Goal: Task Accomplishment & Management: Use online tool/utility

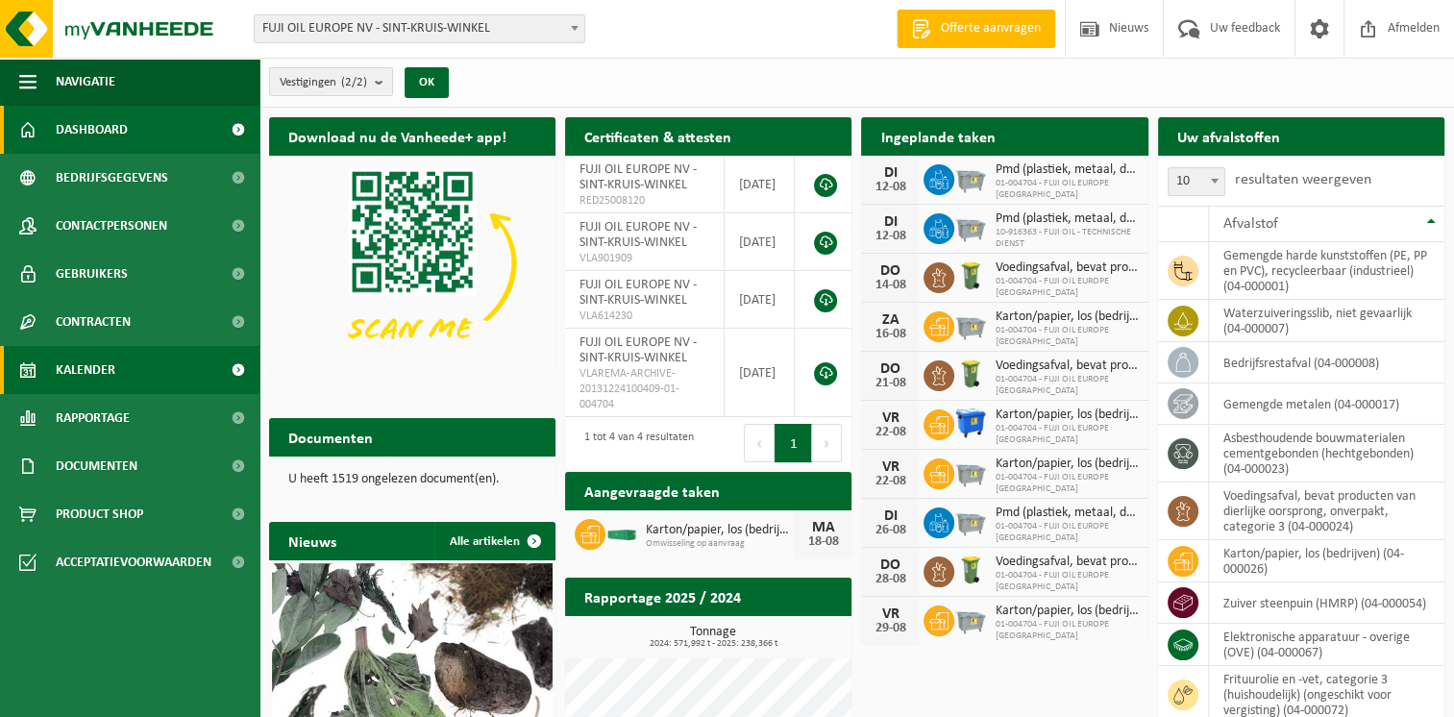
click at [114, 376] on span "Kalender" at bounding box center [86, 370] width 60 height 48
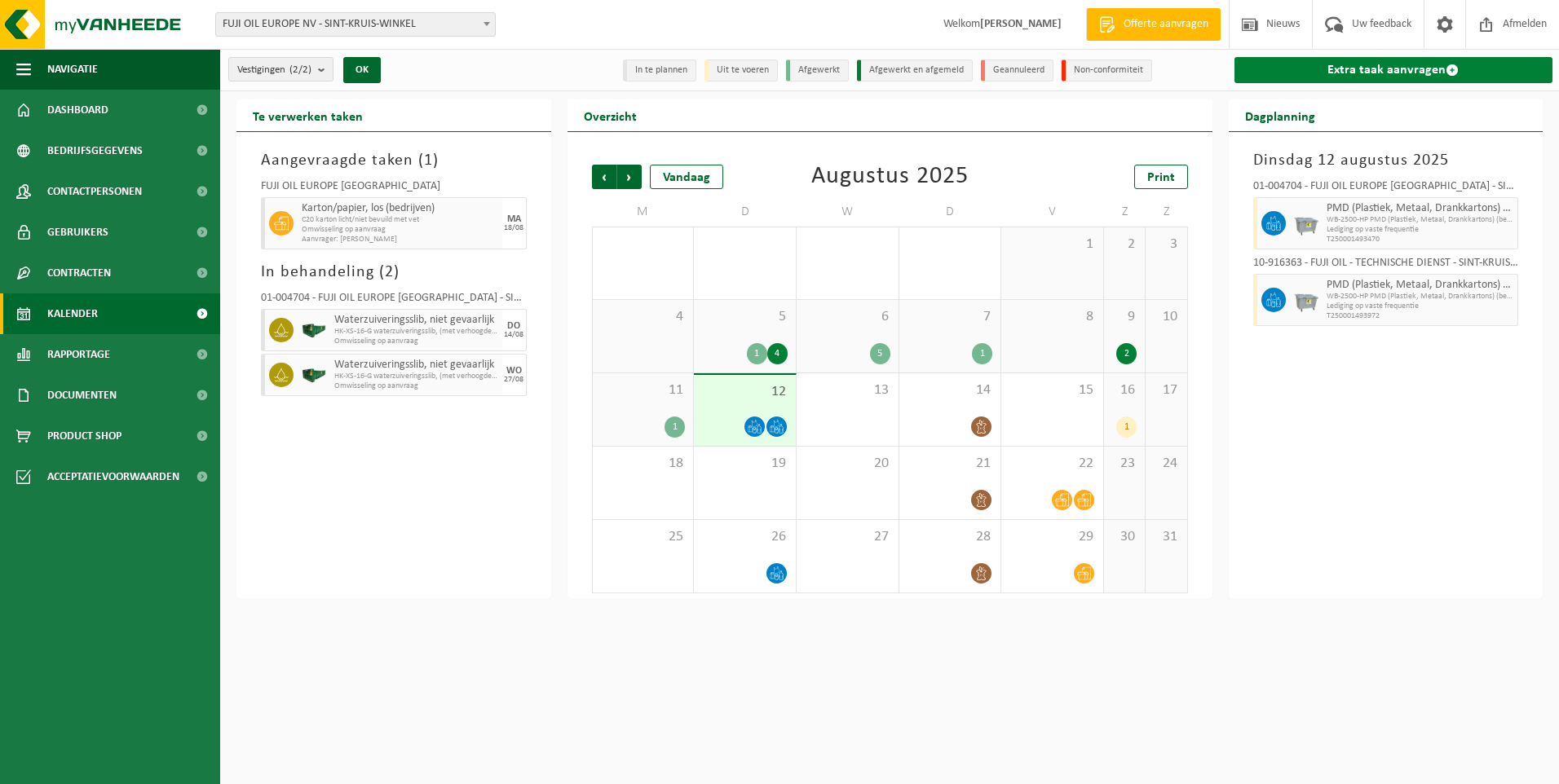
click at [1233, 74] on link "Extra taak aanvragen" at bounding box center [1394, 70] width 319 height 26
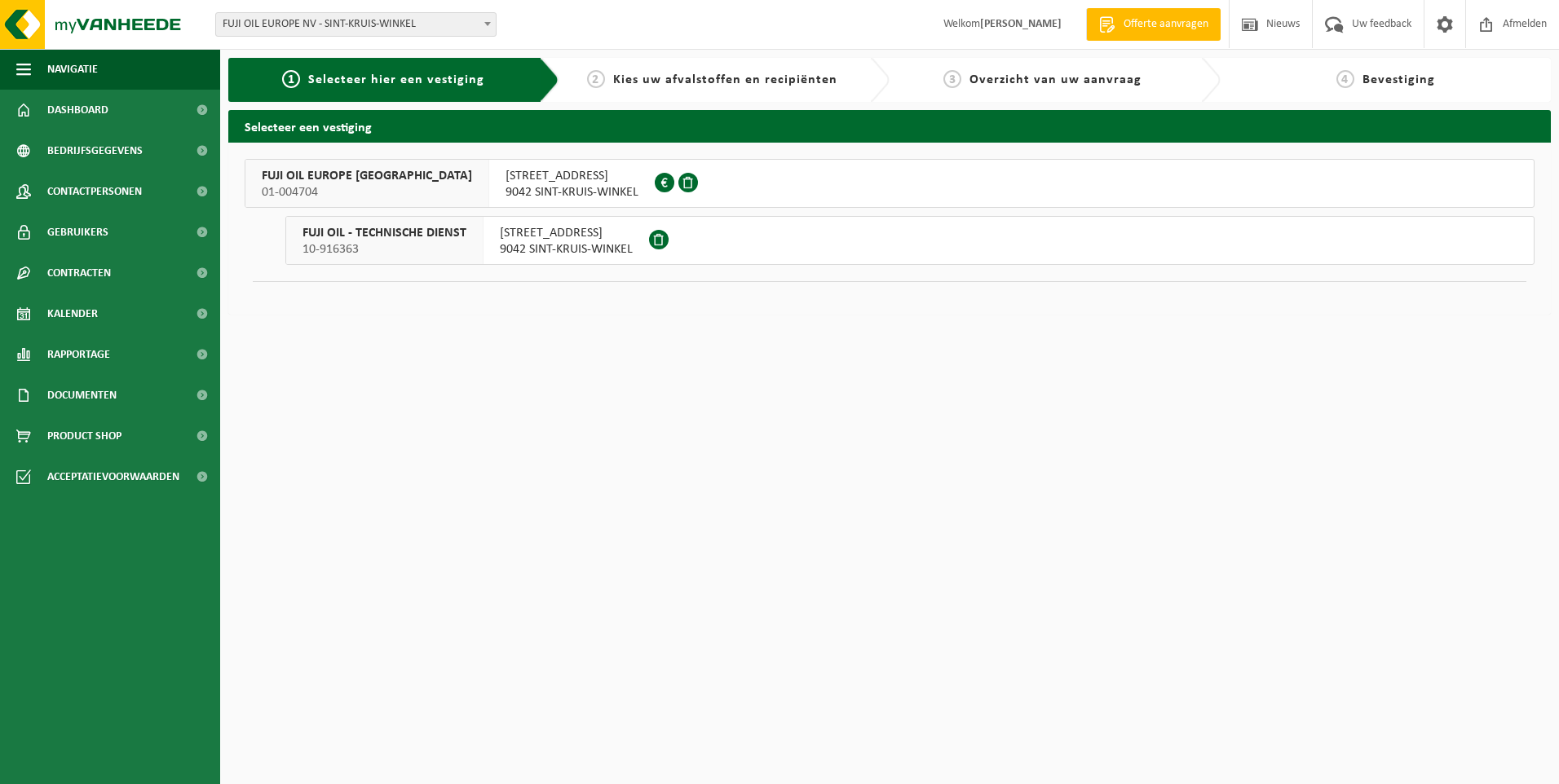
click at [513, 177] on span "KUHLMANNLAAN 36" at bounding box center [572, 176] width 133 height 16
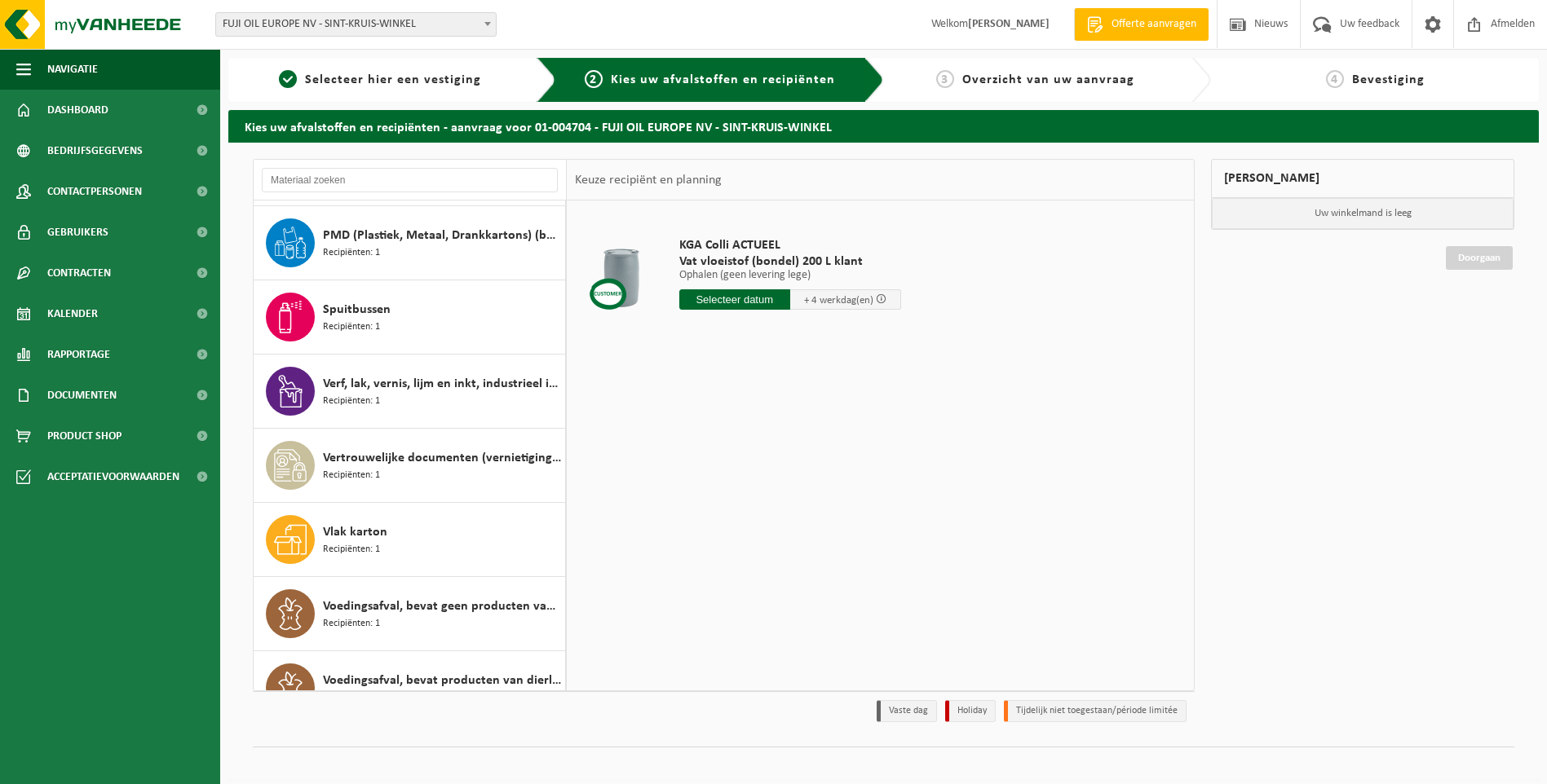
scroll to position [2649, 0]
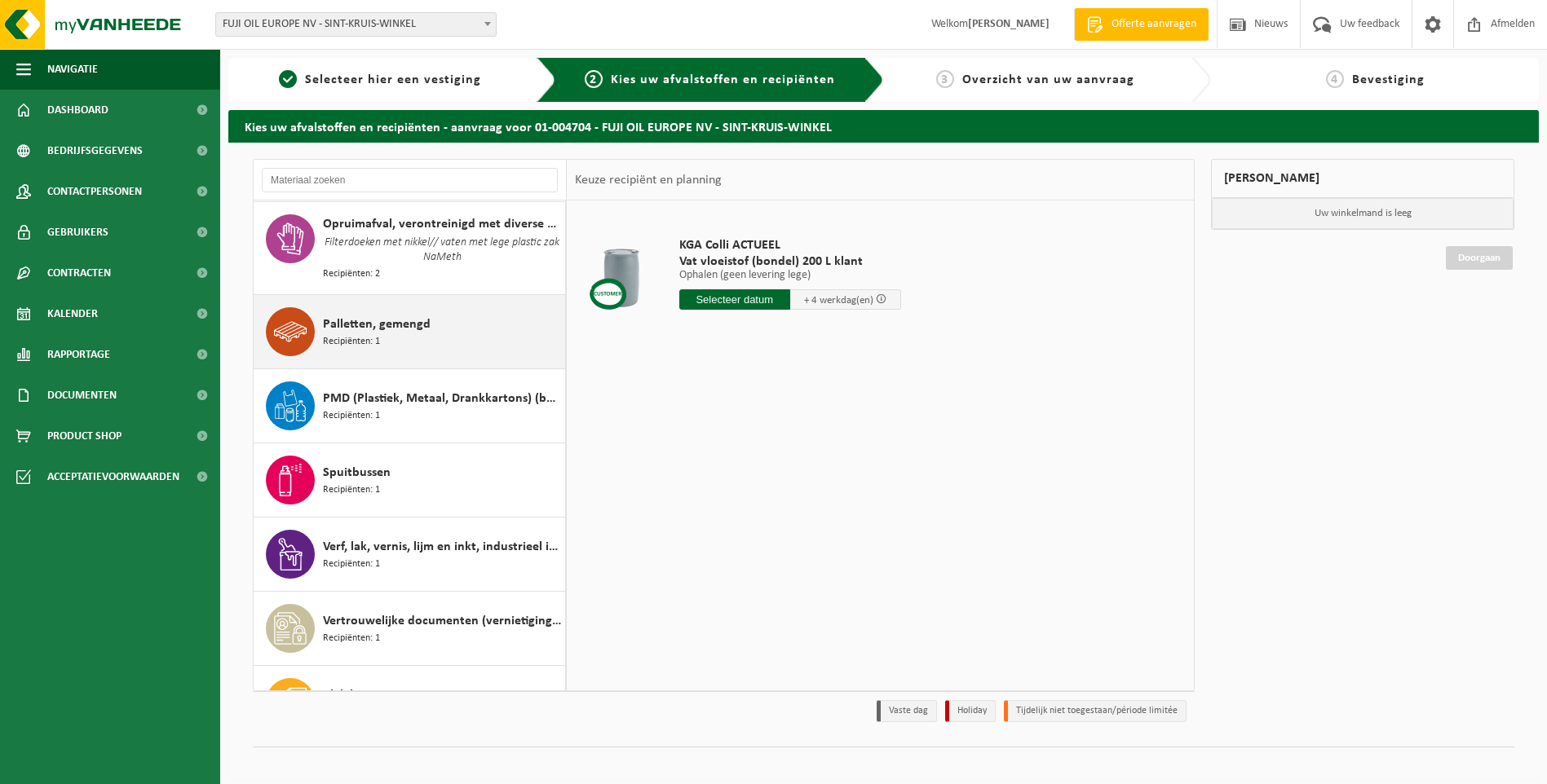
click at [418, 319] on div "Palletten, gemengd Recipiënten: 1" at bounding box center [442, 332] width 238 height 49
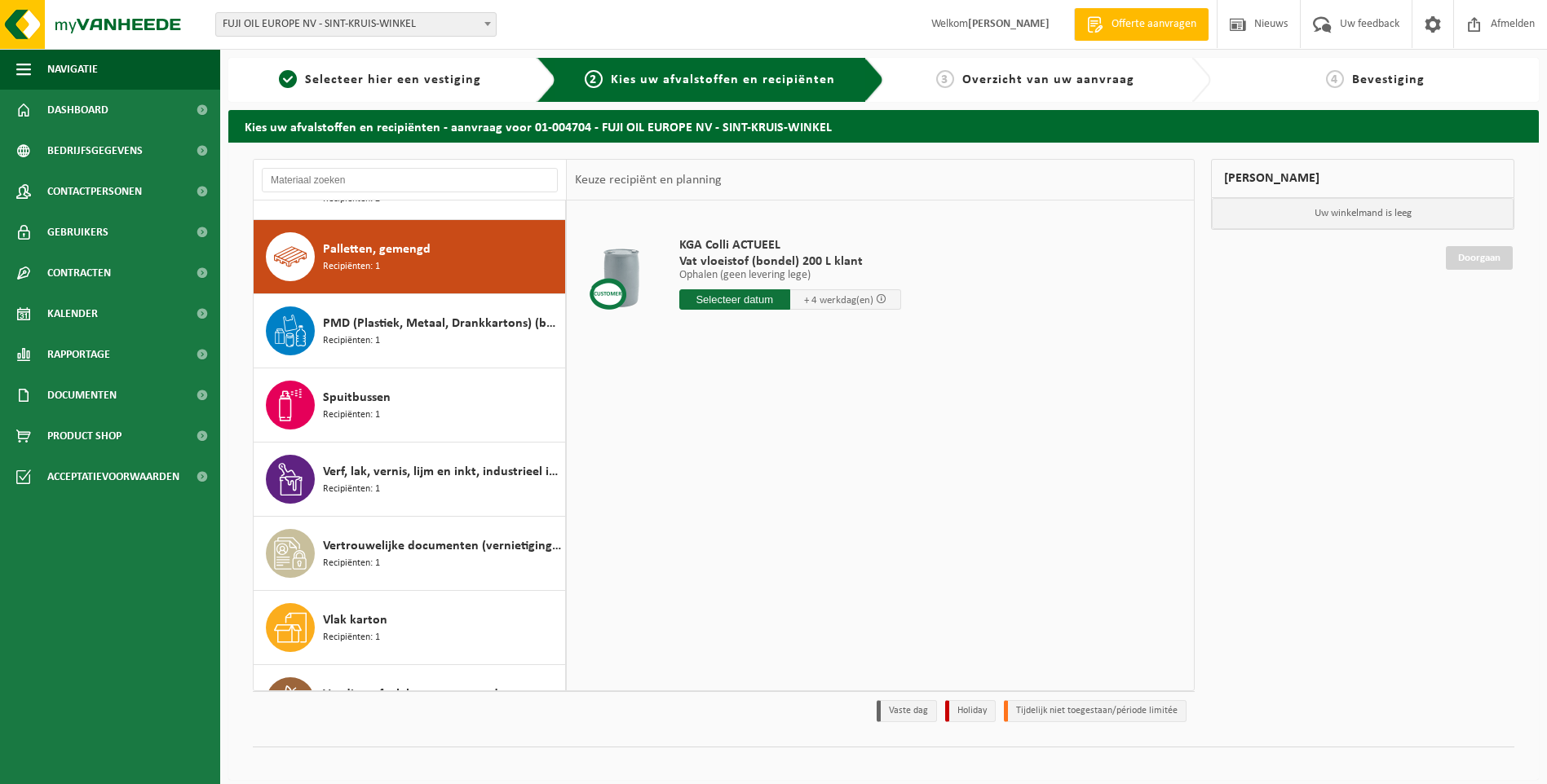
scroll to position [2724, 0]
click at [749, 307] on input "text" at bounding box center [735, 300] width 111 height 20
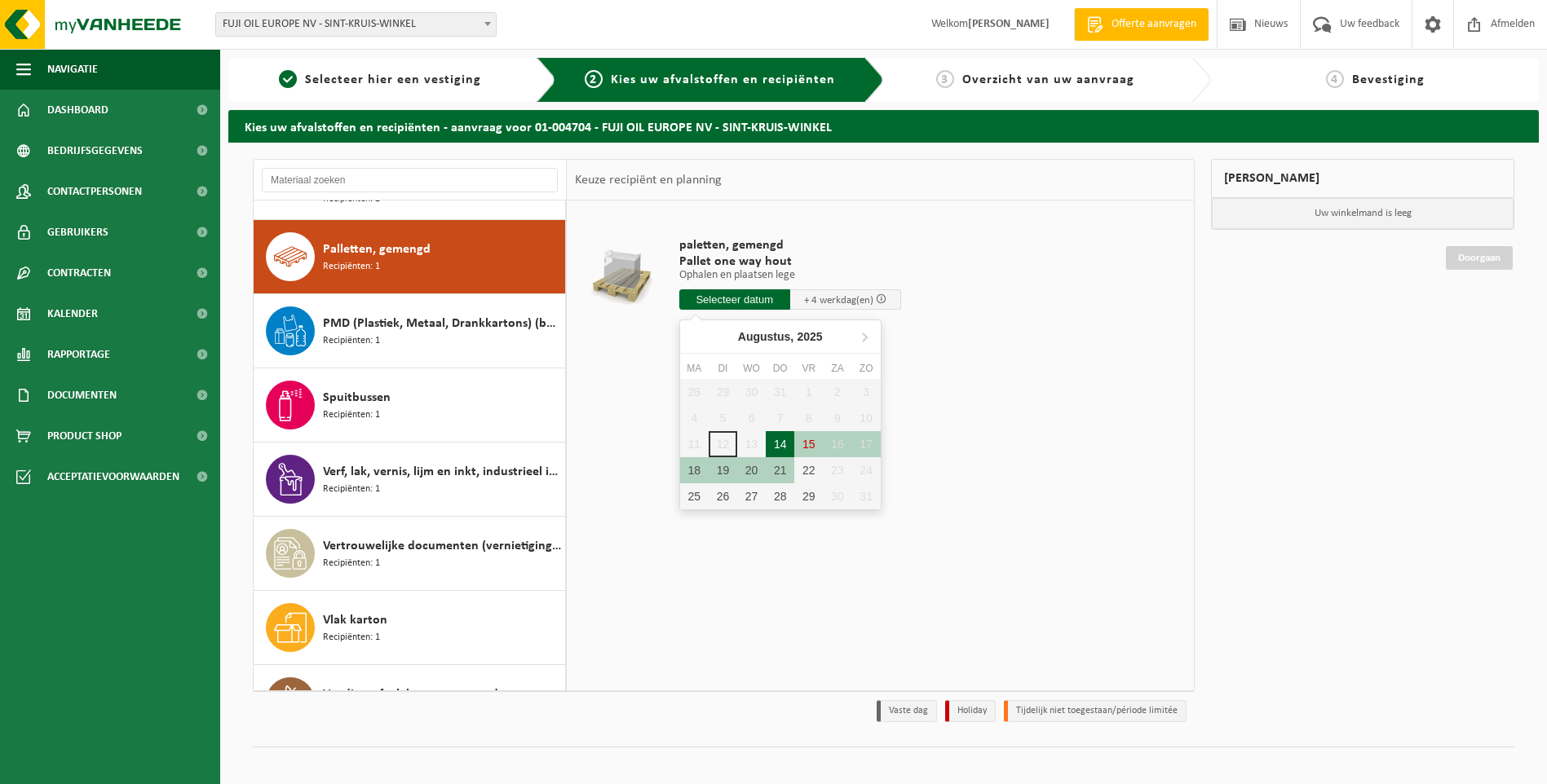
click at [774, 445] on div "14" at bounding box center [780, 444] width 29 height 26
type input "Van 2025-08-14"
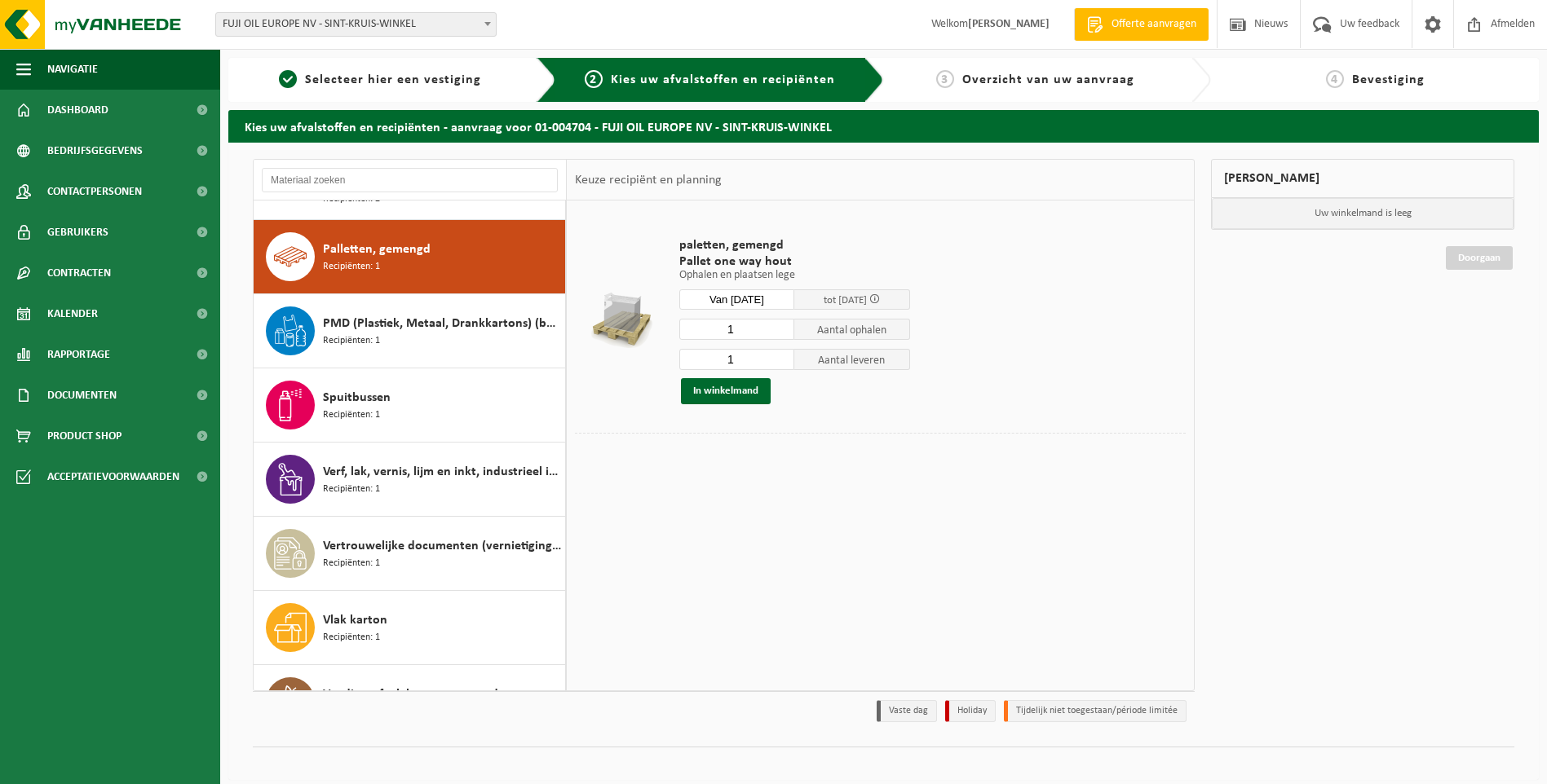
drag, startPoint x: 754, startPoint y: 358, endPoint x: 626, endPoint y: 357, distance: 128.0
click at [626, 357] on tr "paletten, gemengd Pallet one way hout Ophalen en plaatsen lege Ophalen en plaat…" at bounding box center [881, 321] width 611 height 224
type input "0"
click at [729, 391] on button "In winkelmand" at bounding box center [726, 391] width 90 height 26
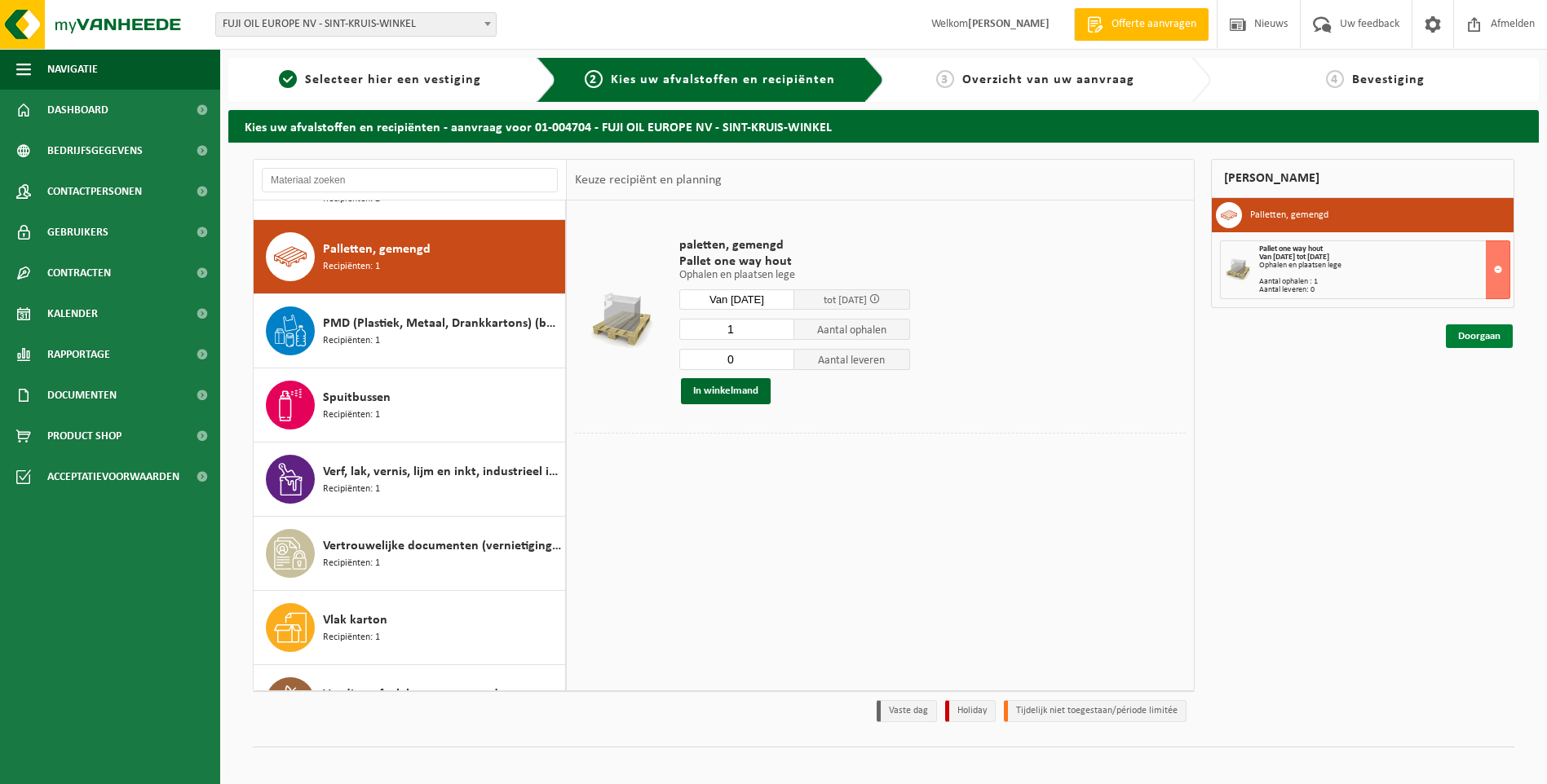
click at [1471, 333] on link "Doorgaan" at bounding box center [1479, 336] width 67 height 24
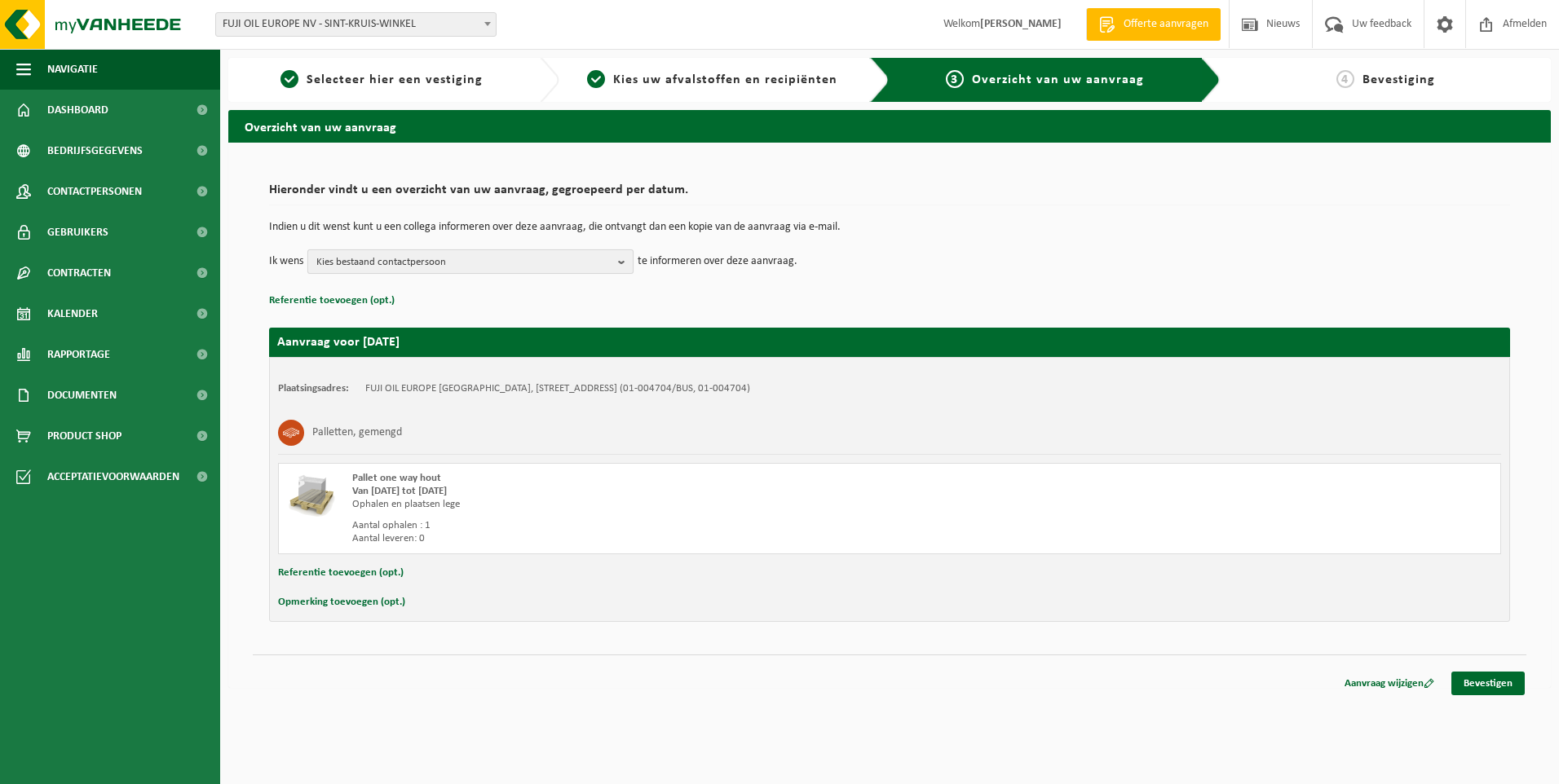
click at [627, 261] on b "button" at bounding box center [625, 261] width 14 height 23
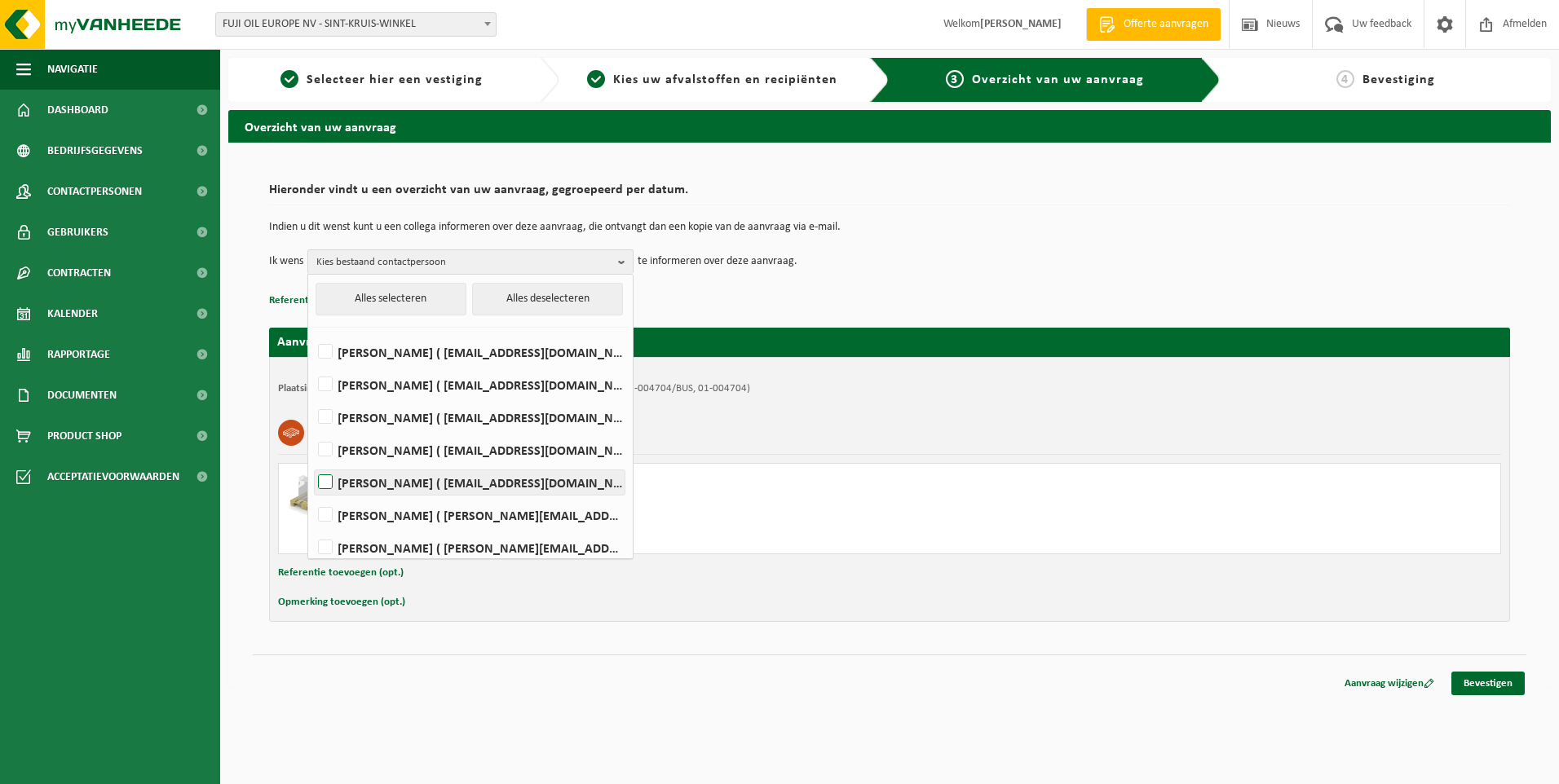
click at [330, 475] on label "Romaric Jodts ( romaric.jodts@fujioileurope.com )" at bounding box center [469, 482] width 310 height 25
click at [312, 462] on input "Romaric Jodts ( romaric.jodts@fujioileurope.com )" at bounding box center [311, 462] width 1 height 1
checkbox input "true"
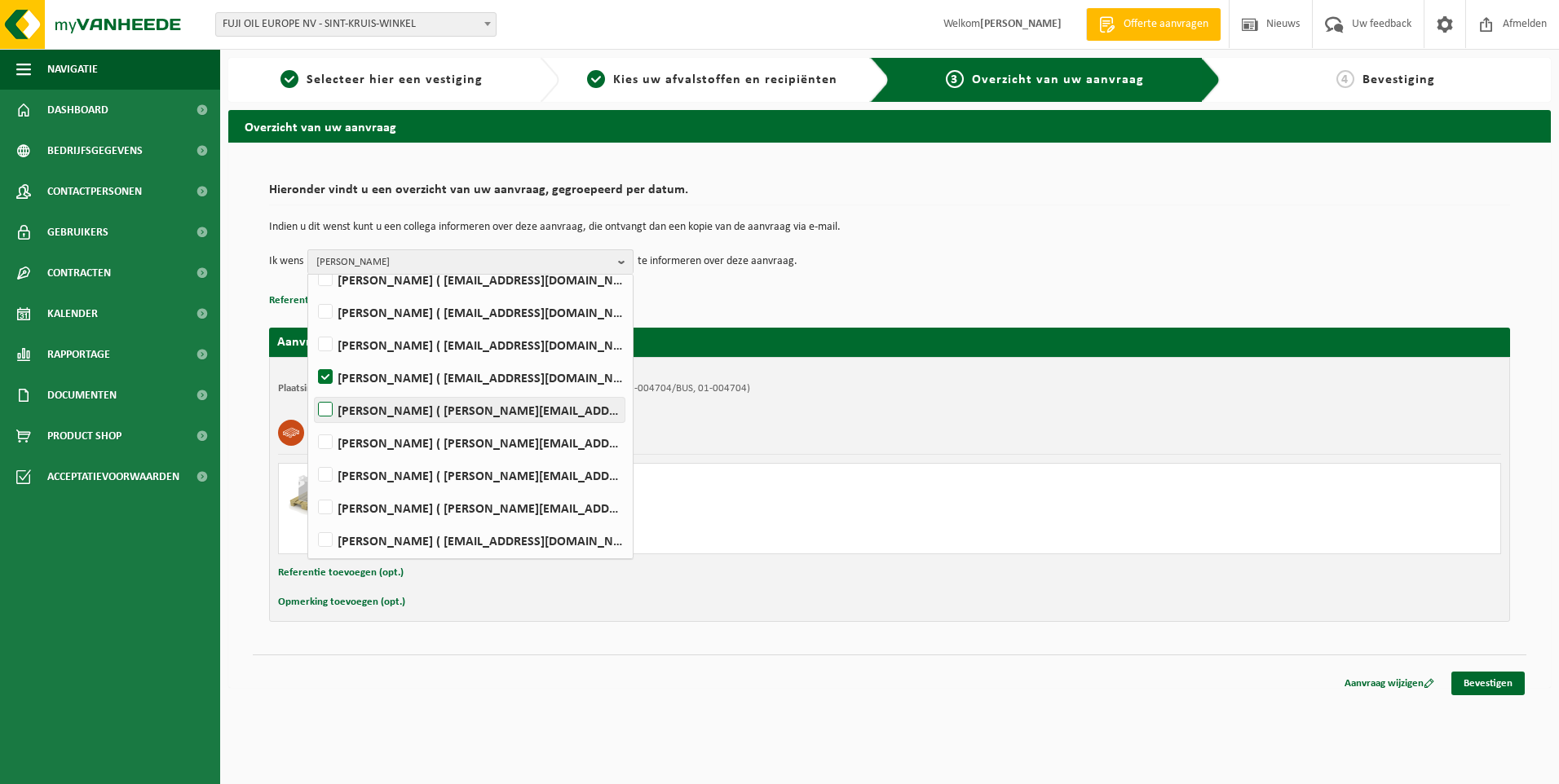
scroll to position [107, 0]
click at [331, 504] on label "Nick Vandenbulcke ( nick.vandenbulcke@fujioileurope.com )" at bounding box center [469, 506] width 310 height 25
click at [312, 486] on input "Nick Vandenbulcke ( nick.vandenbulcke@fujioileurope.com )" at bounding box center [311, 485] width 1 height 1
checkbox input "true"
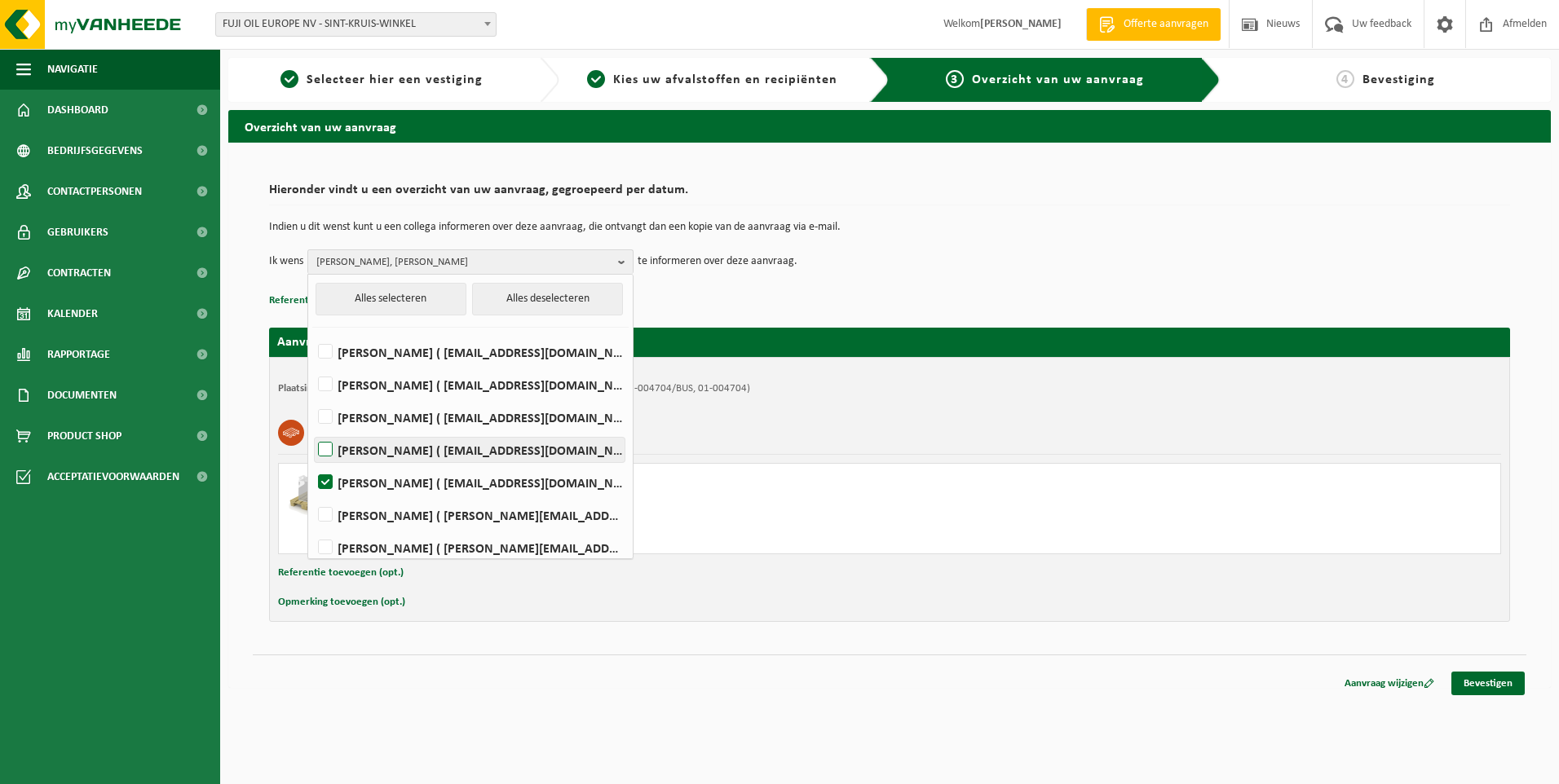
scroll to position [81, 0]
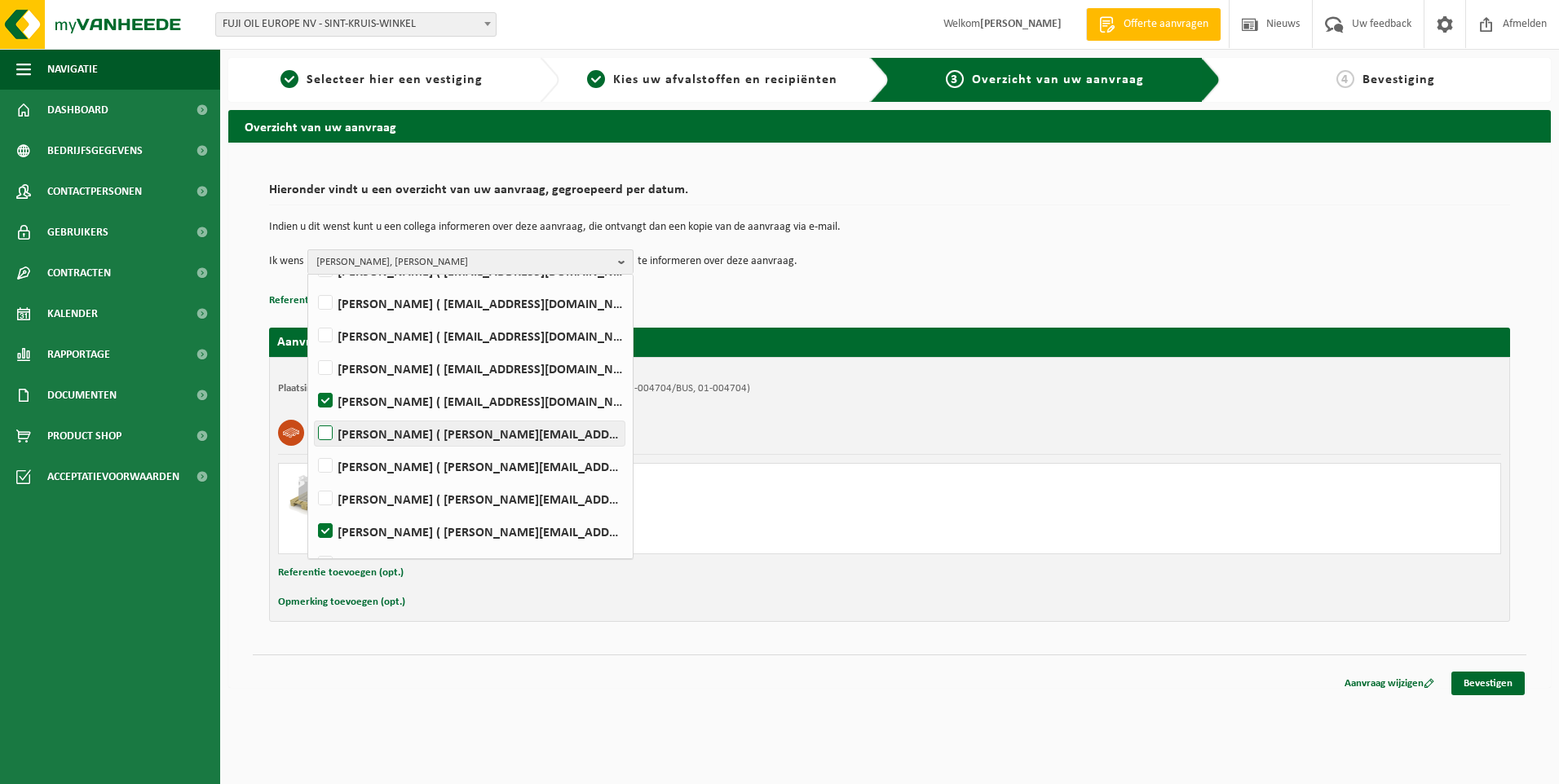
click at [325, 428] on label "PETER VAN HAMME ( peter.vanhamme@fujioileurope.com )" at bounding box center [469, 434] width 310 height 25
click at [312, 413] on input "PETER VAN HAMME ( peter.vanhamme@fujioileurope.com )" at bounding box center [311, 412] width 1 height 1
checkbox input "true"
click at [845, 495] on div "Van 2025-08-14 tot 2025-08-20" at bounding box center [653, 491] width 603 height 13
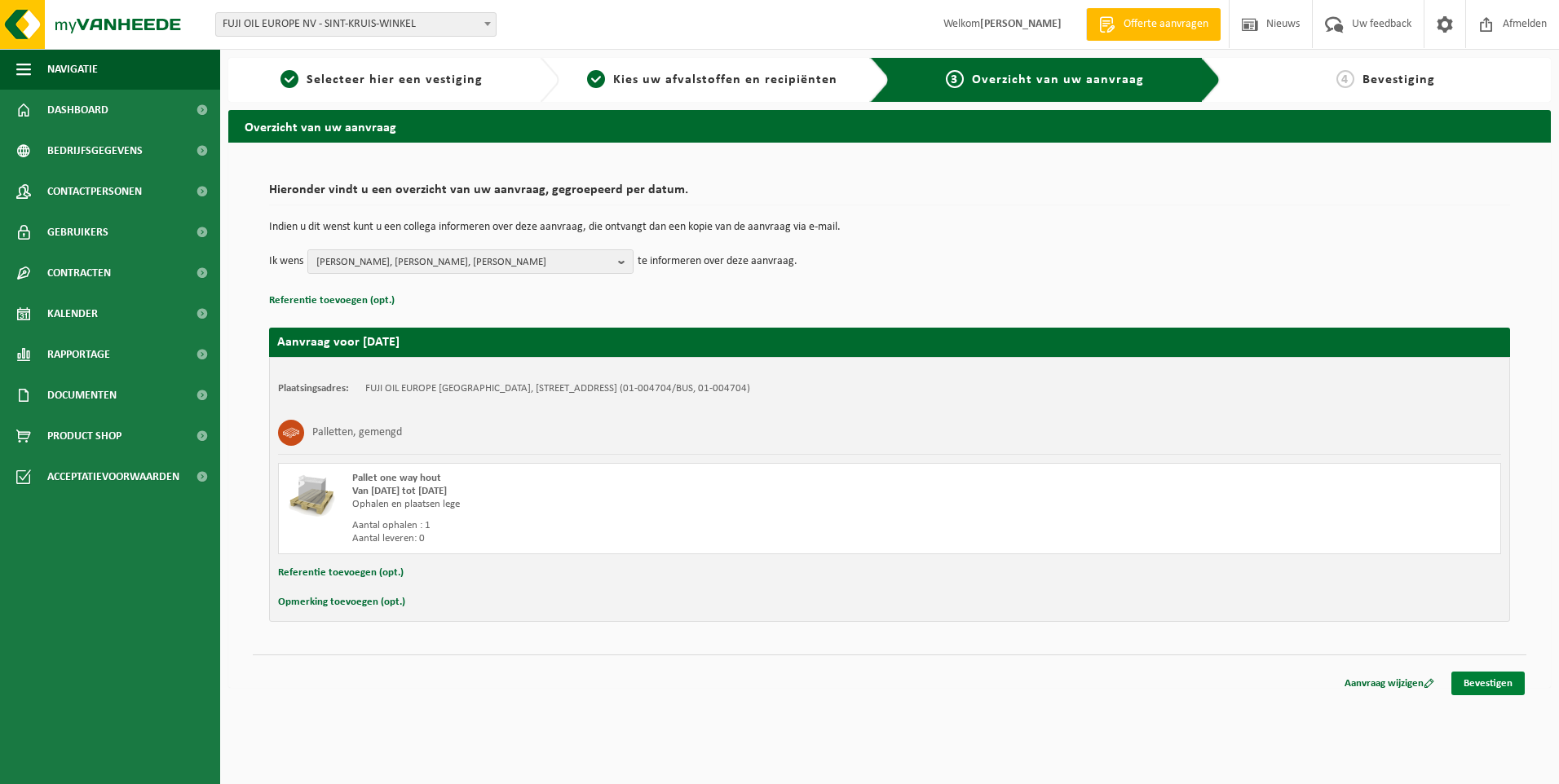
click at [1499, 676] on link "Bevestigen" at bounding box center [1489, 684] width 73 height 24
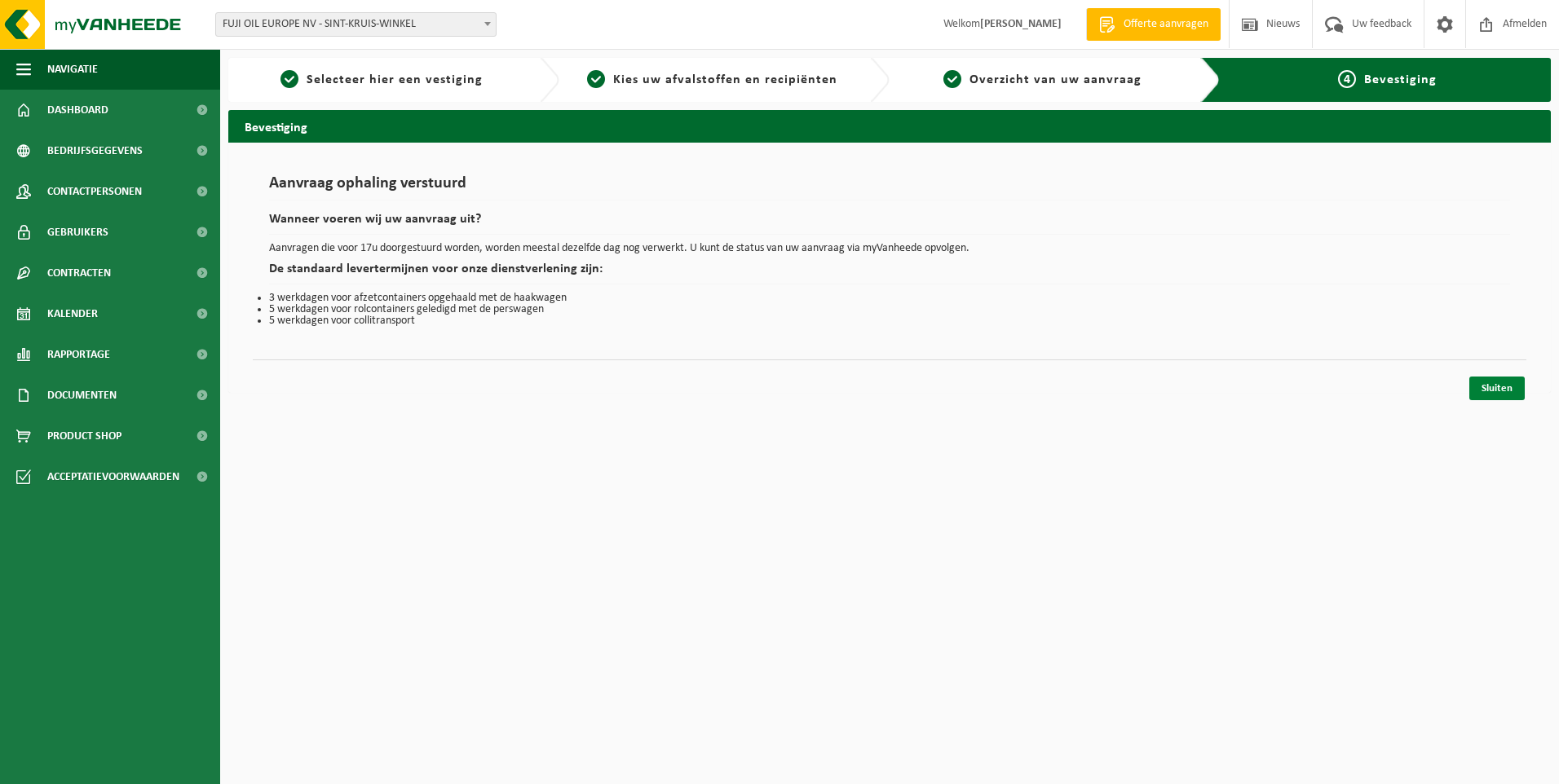
click at [1496, 389] on link "Sluiten" at bounding box center [1497, 389] width 55 height 24
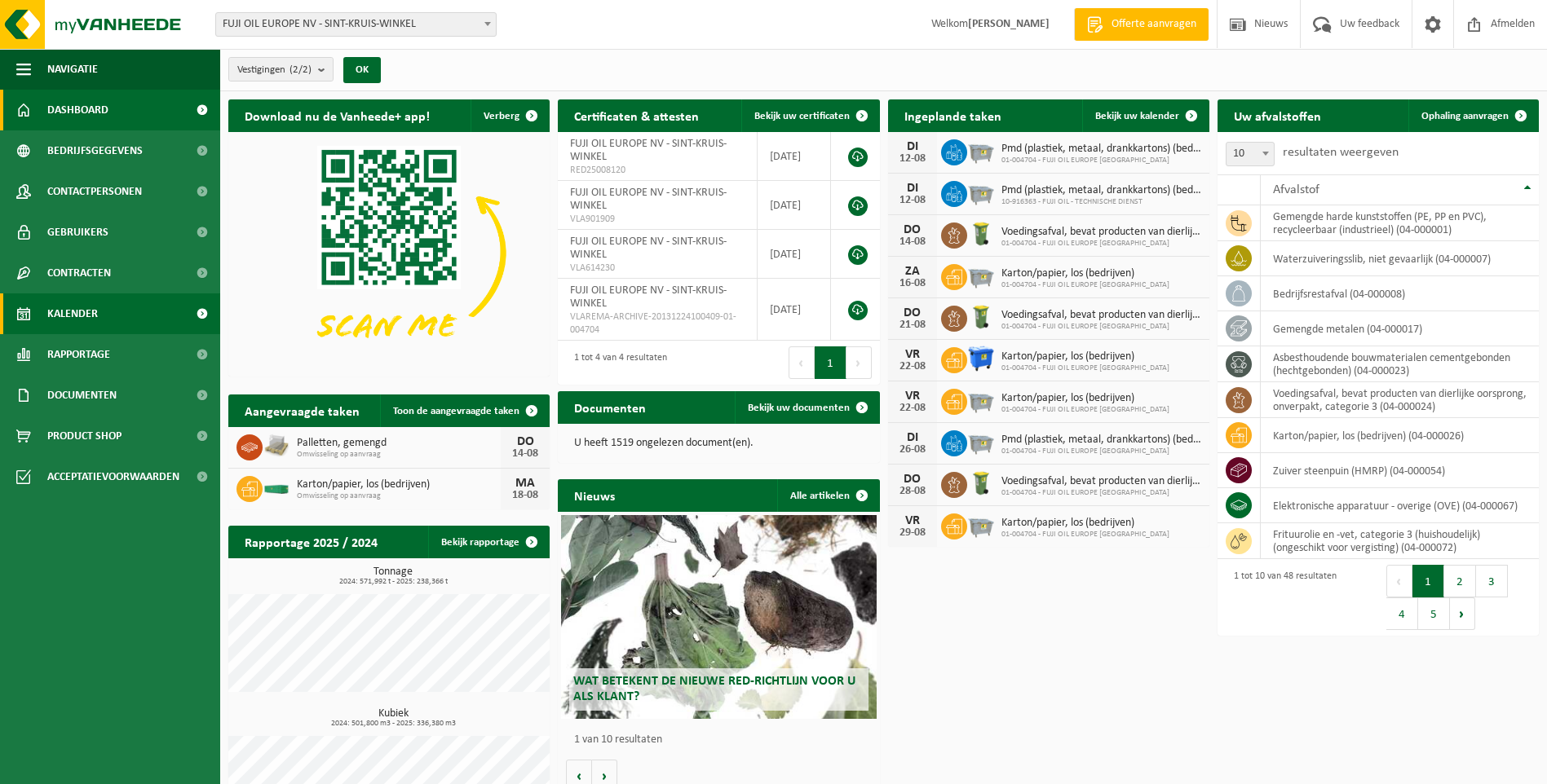
click at [70, 317] on span "Kalender" at bounding box center [73, 314] width 51 height 41
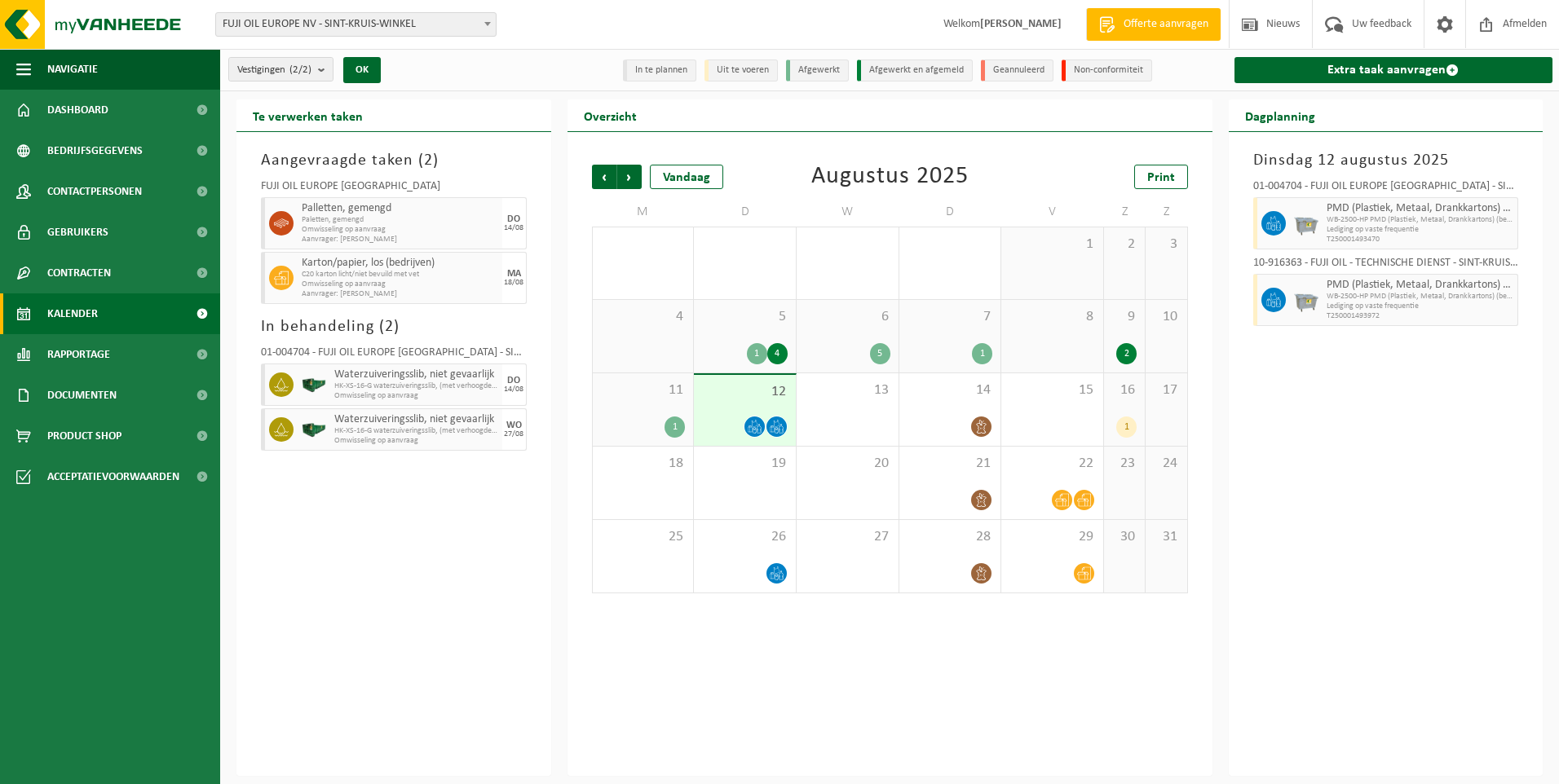
click at [765, 416] on div at bounding box center [744, 427] width 86 height 22
click at [1366, 69] on link "Extra taak aanvragen" at bounding box center [1394, 70] width 319 height 26
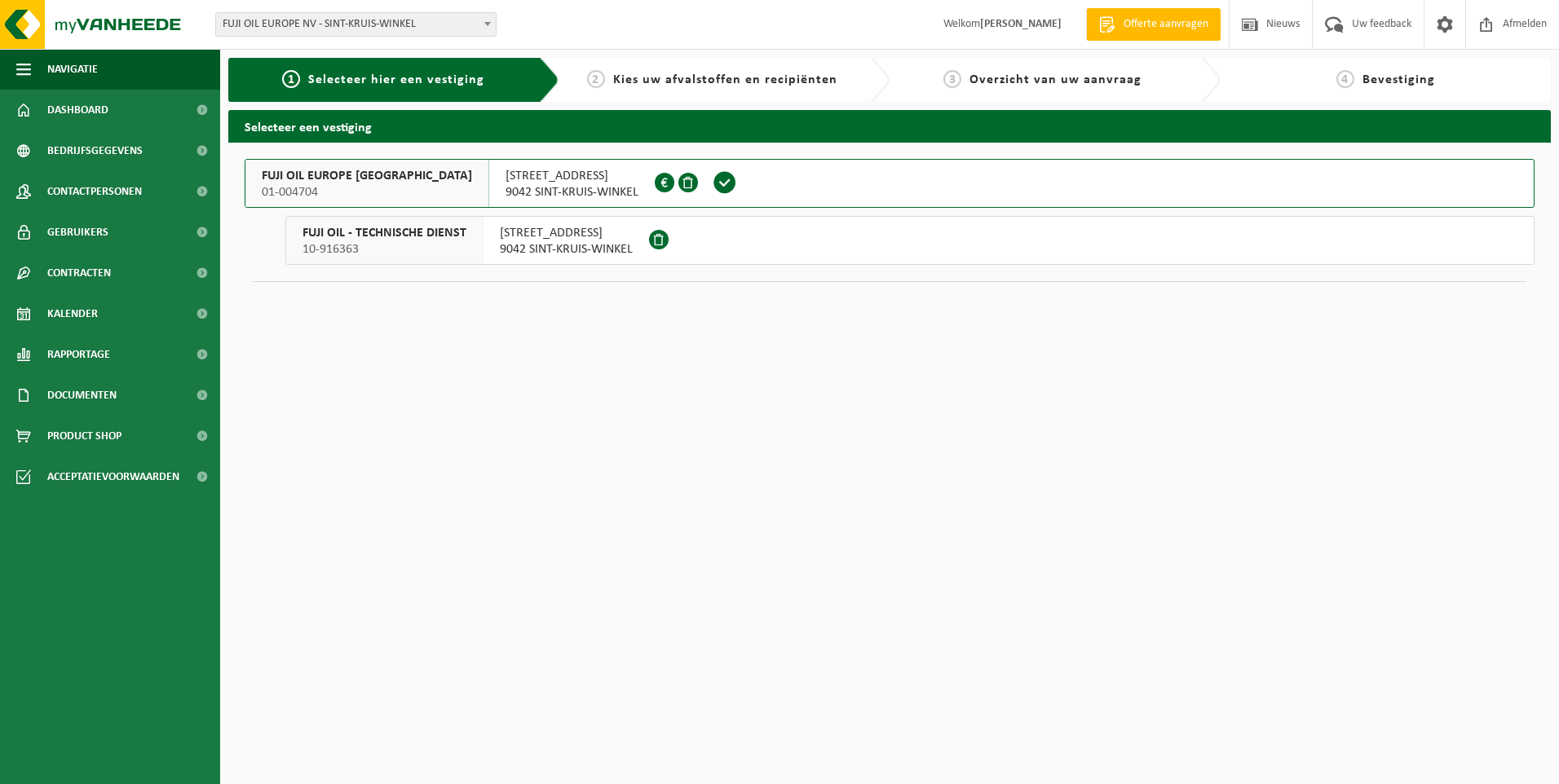
click at [298, 162] on div "FUJI OIL EUROPE NV 01-004704" at bounding box center [367, 183] width 244 height 48
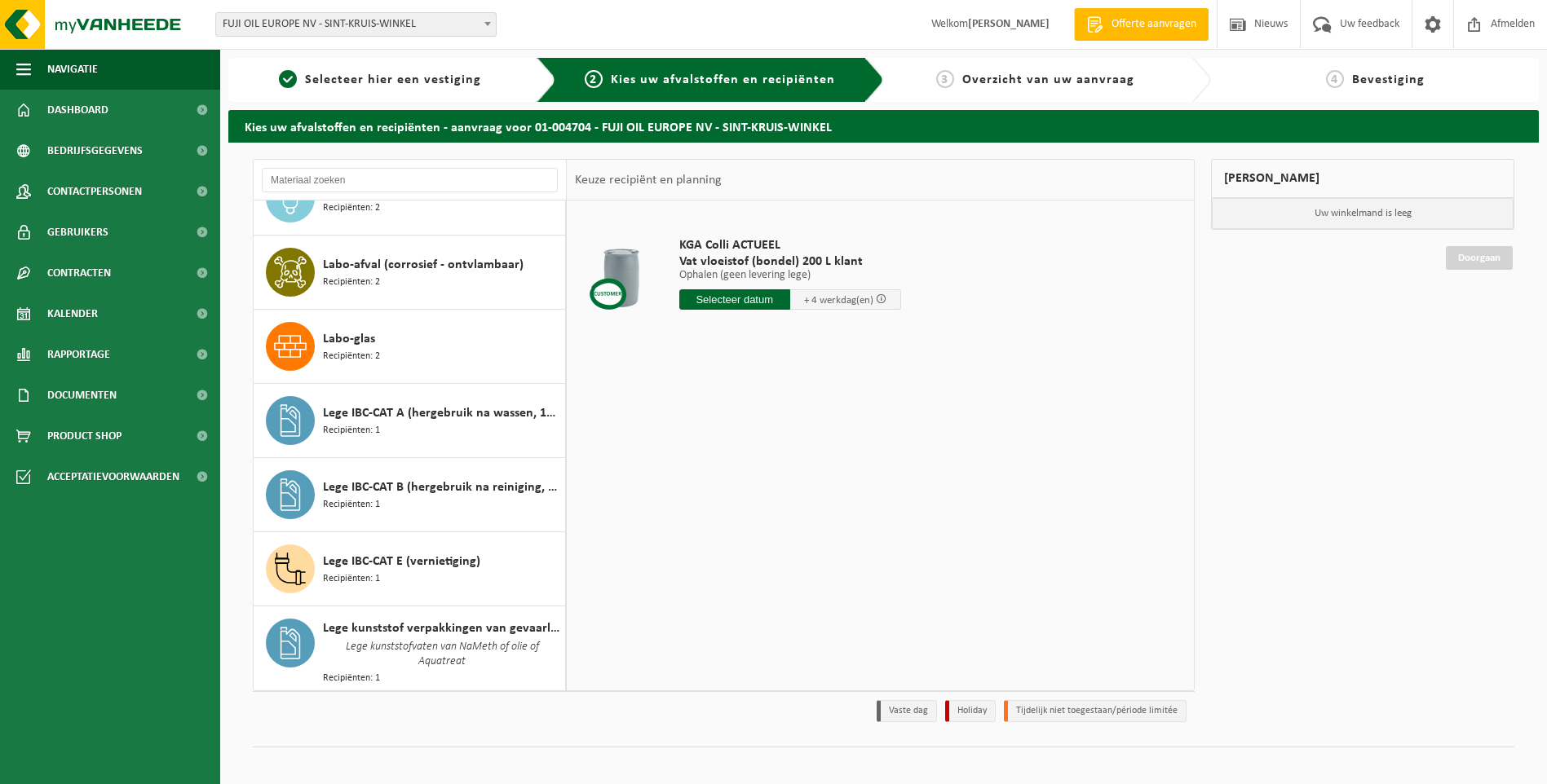
scroll to position [1422, 0]
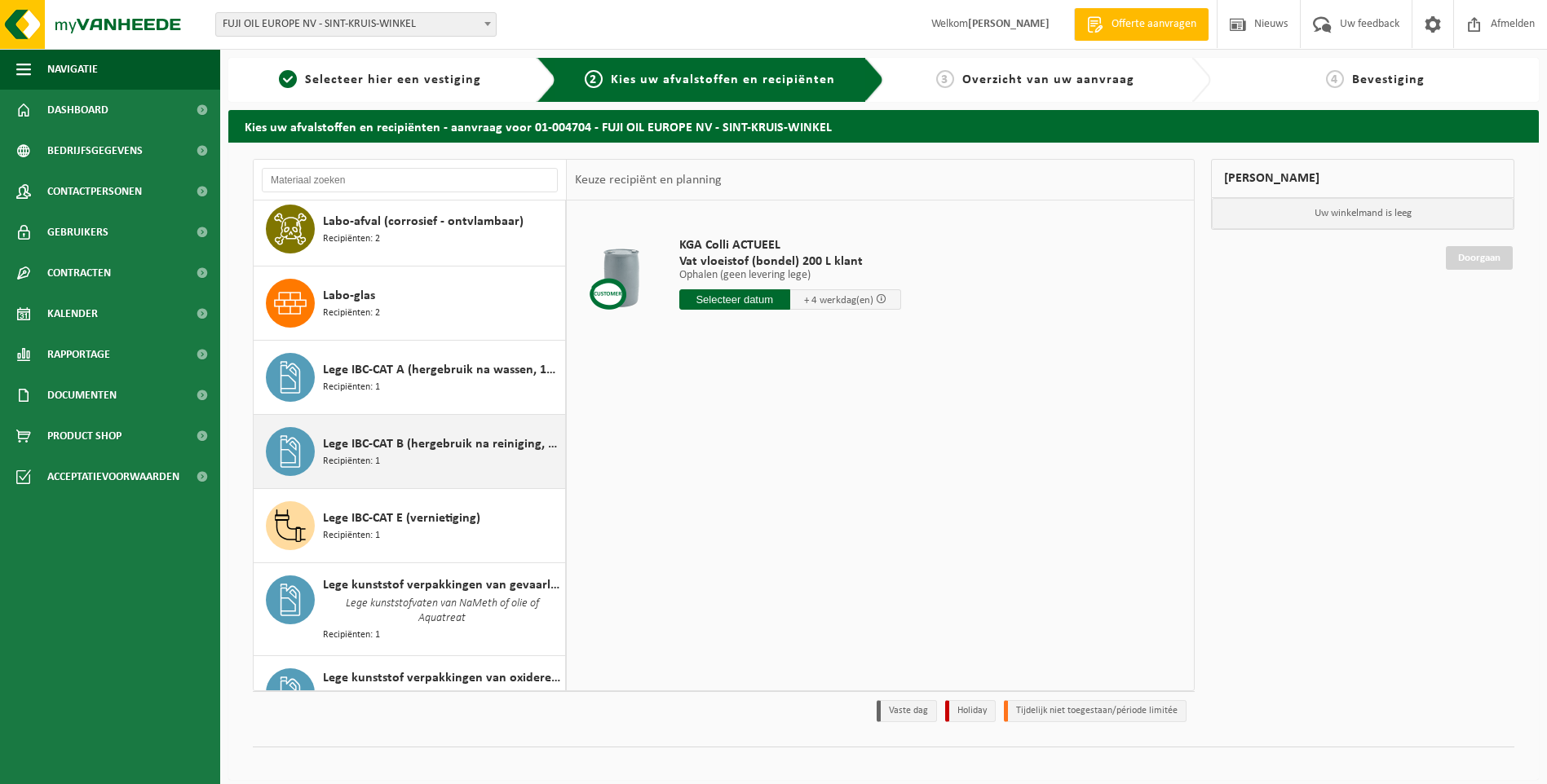
click at [407, 451] on span "Lege IBC-CAT B (hergebruik na reiniging, 2e keuze)" at bounding box center [442, 444] width 238 height 20
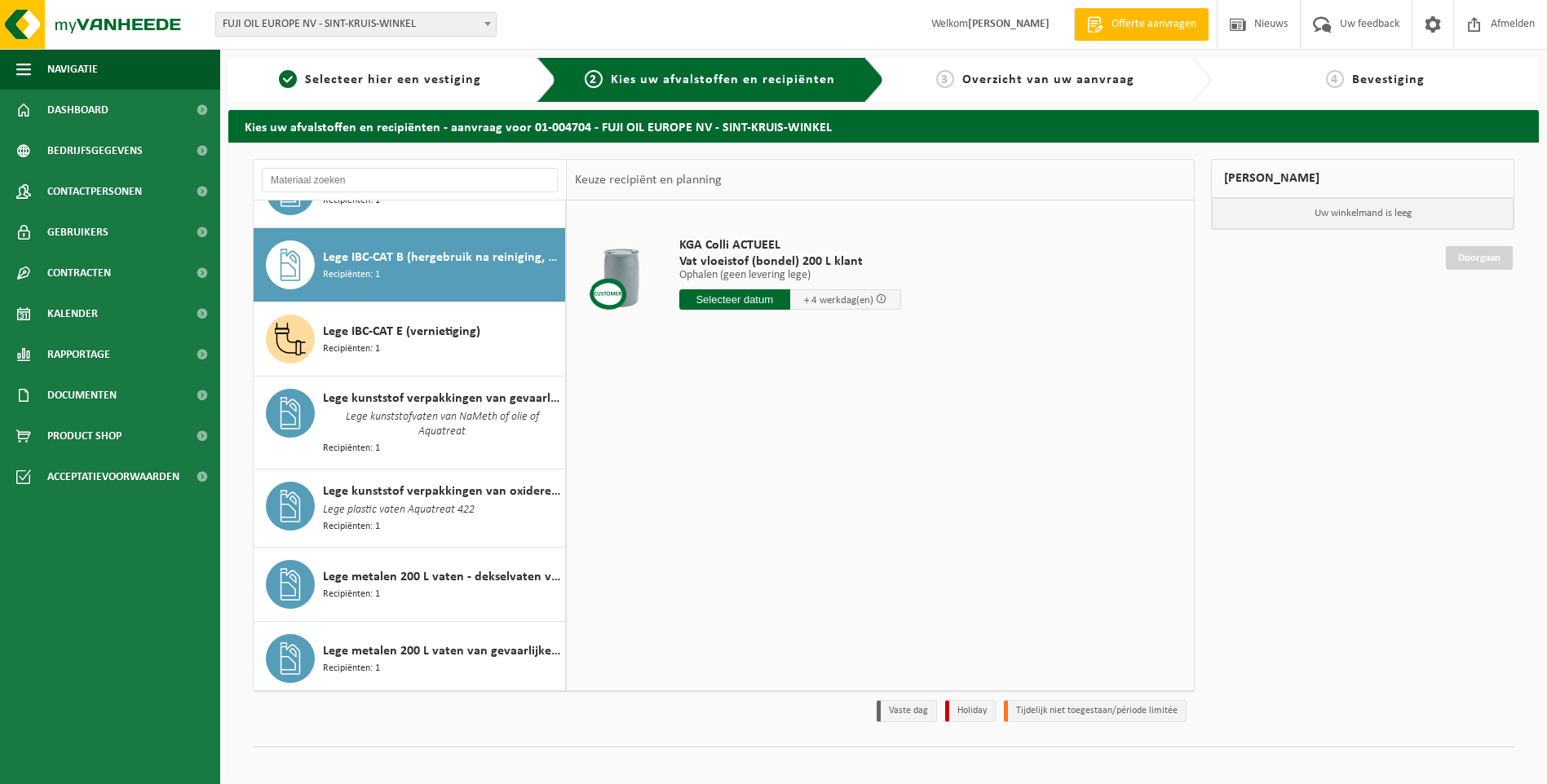
scroll to position [1634, 0]
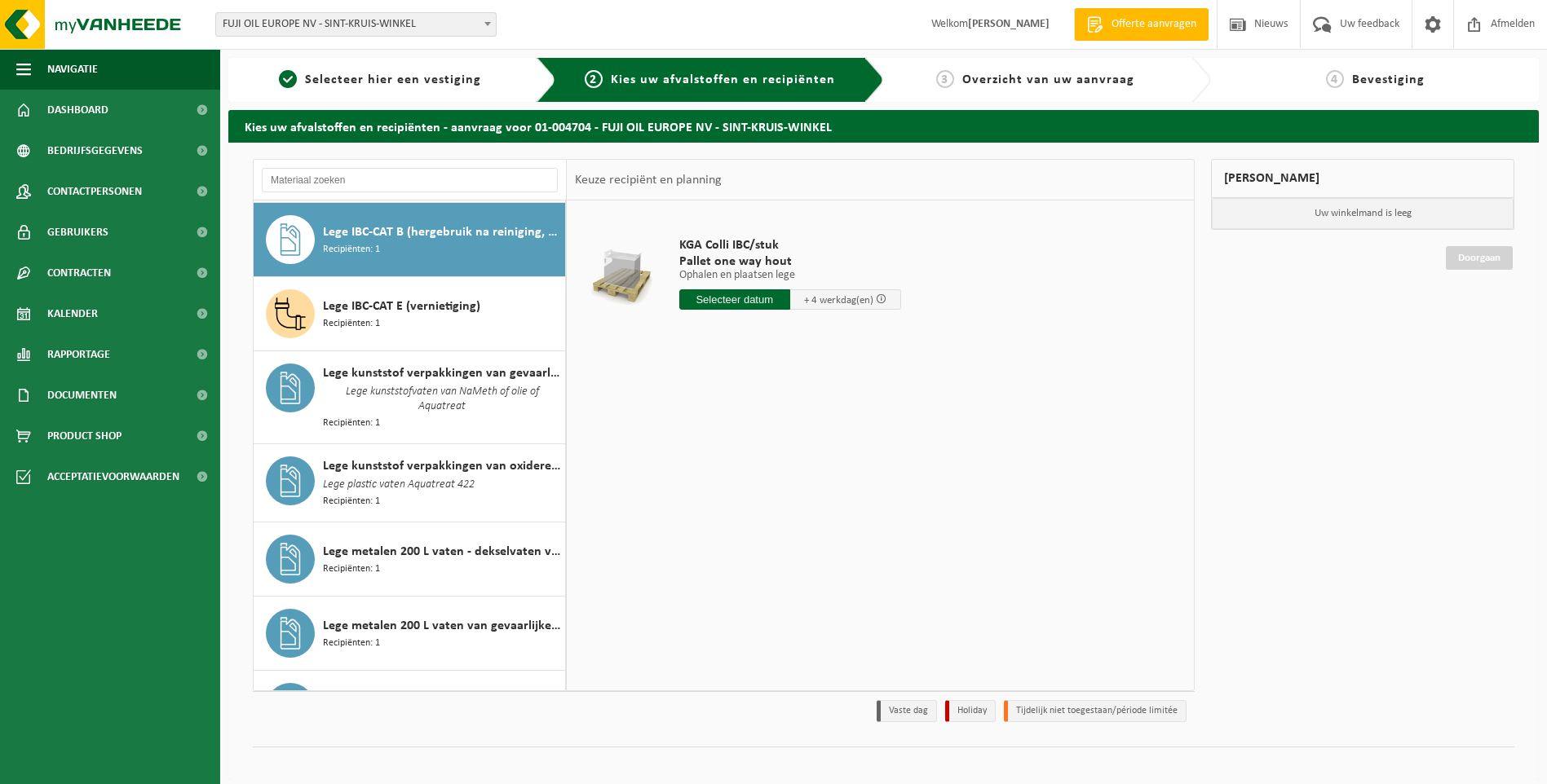
click at [743, 295] on input "text" at bounding box center [735, 300] width 111 height 20
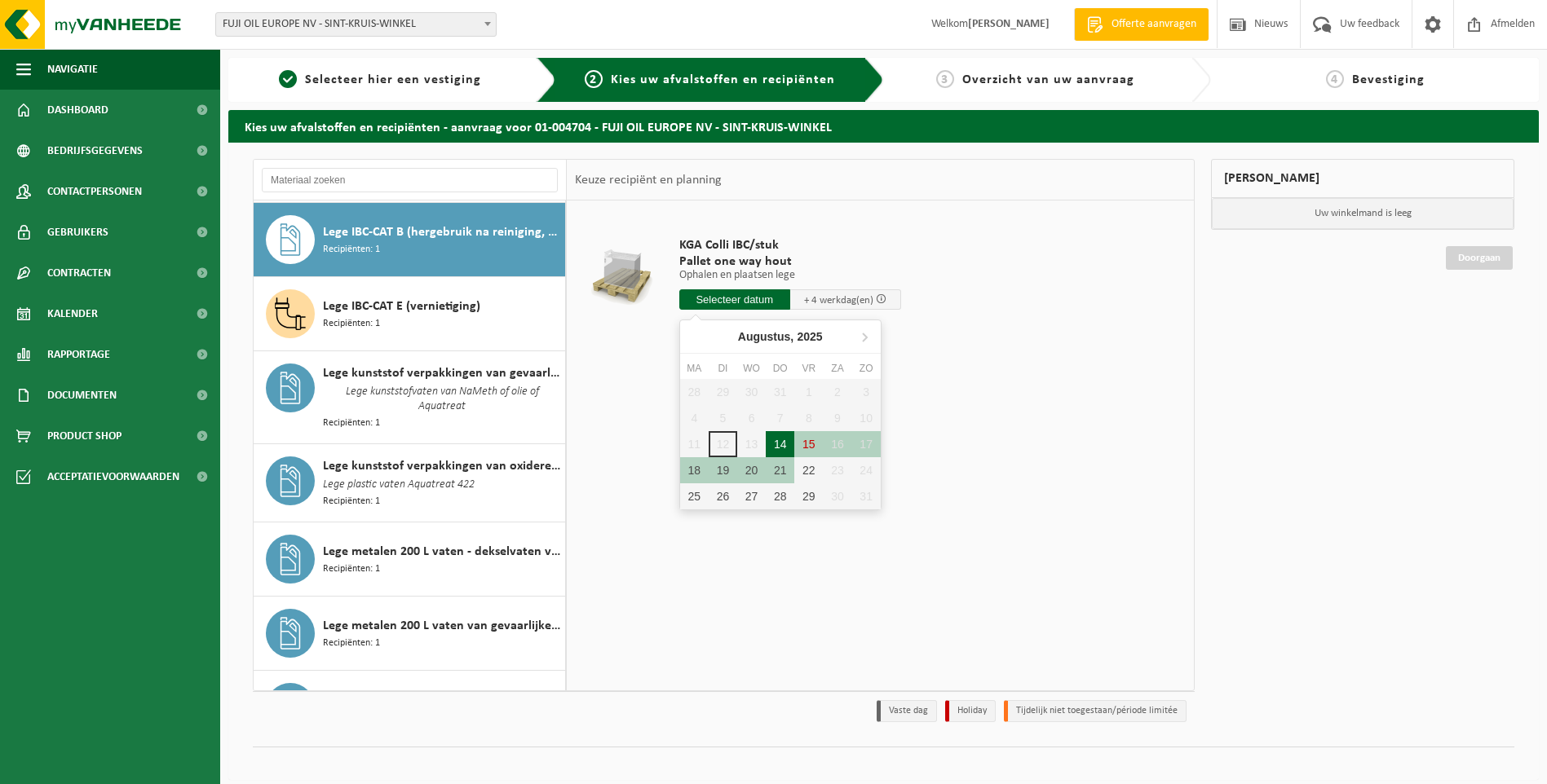
click at [773, 449] on div "14" at bounding box center [780, 444] width 29 height 26
type input "Van 2025-08-14"
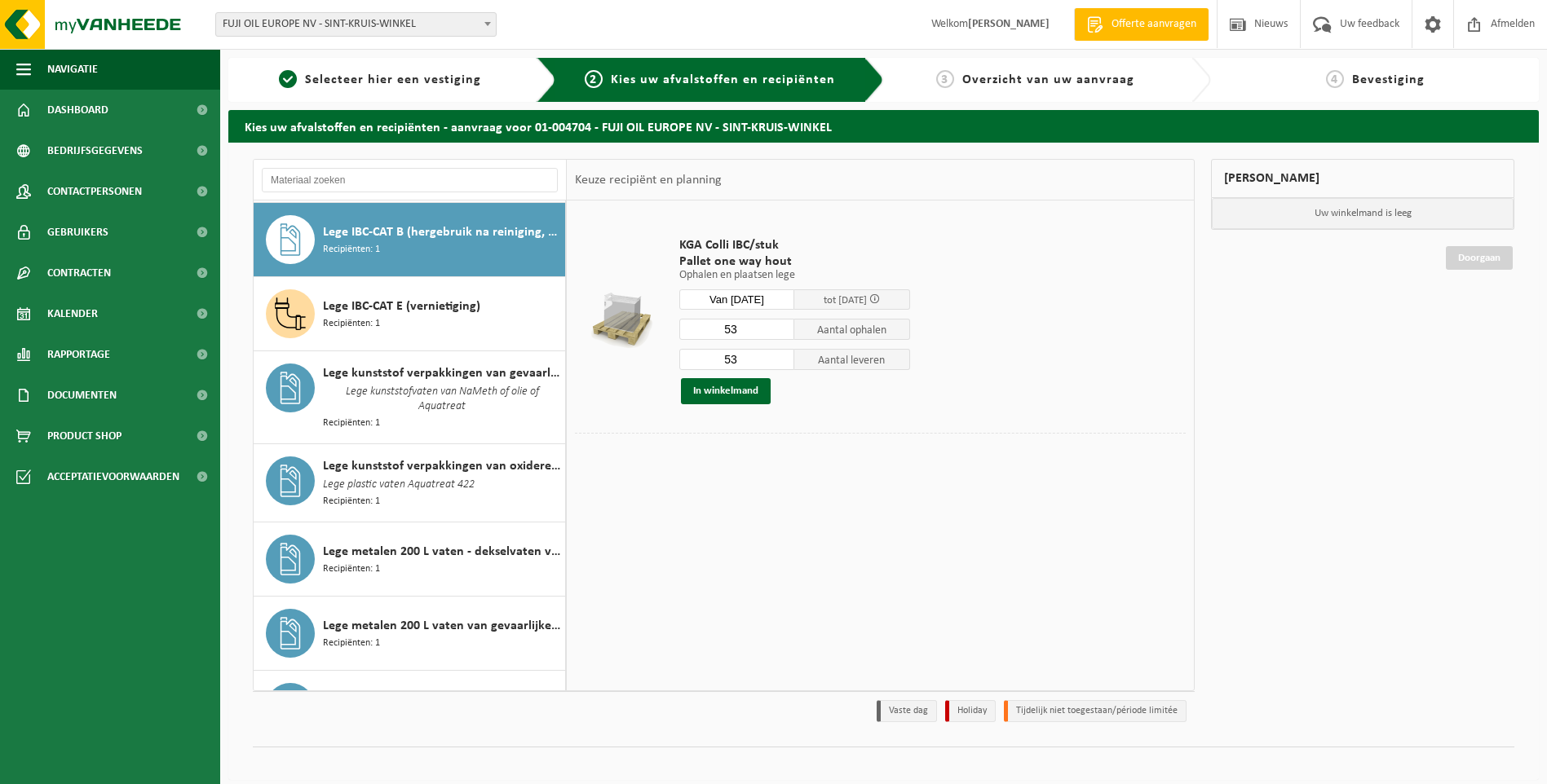
drag, startPoint x: 751, startPoint y: 364, endPoint x: 688, endPoint y: 356, distance: 63.5
click at [688, 356] on input "53" at bounding box center [737, 359] width 115 height 21
click at [722, 378] on button "In winkelmand" at bounding box center [726, 391] width 90 height 26
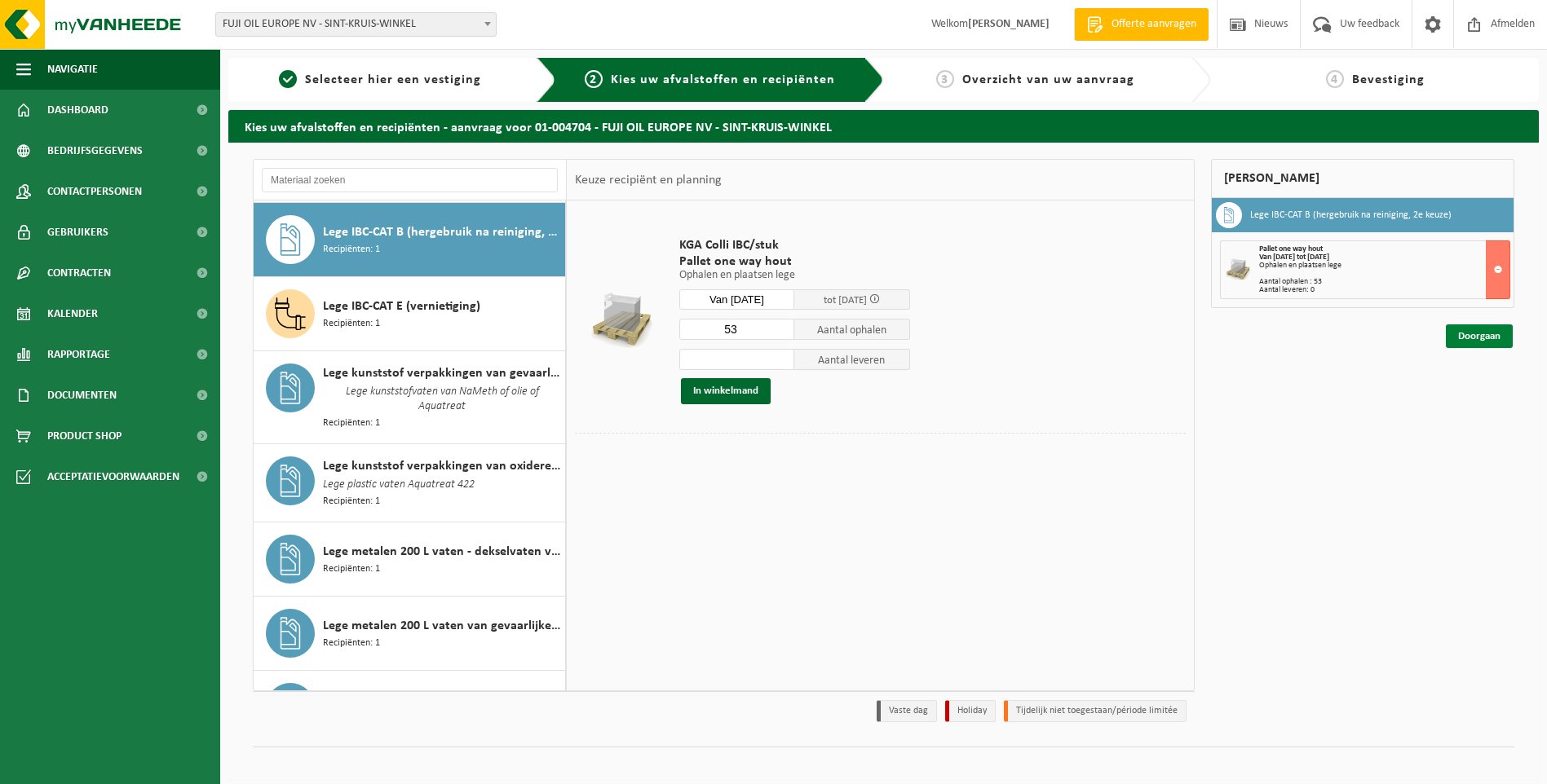
click at [1489, 331] on link "Doorgaan" at bounding box center [1479, 336] width 67 height 24
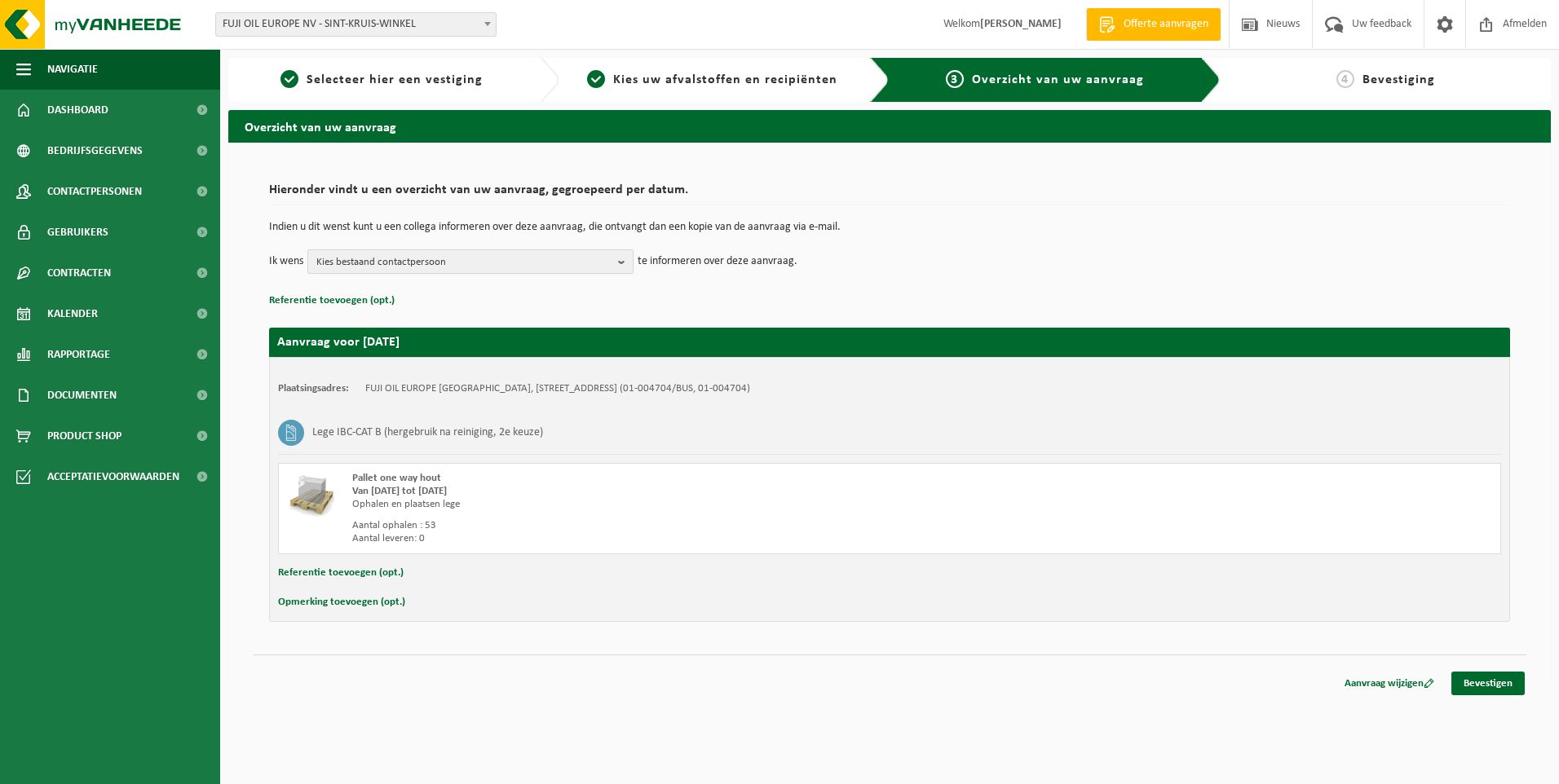
click at [619, 266] on b "button" at bounding box center [625, 261] width 14 height 23
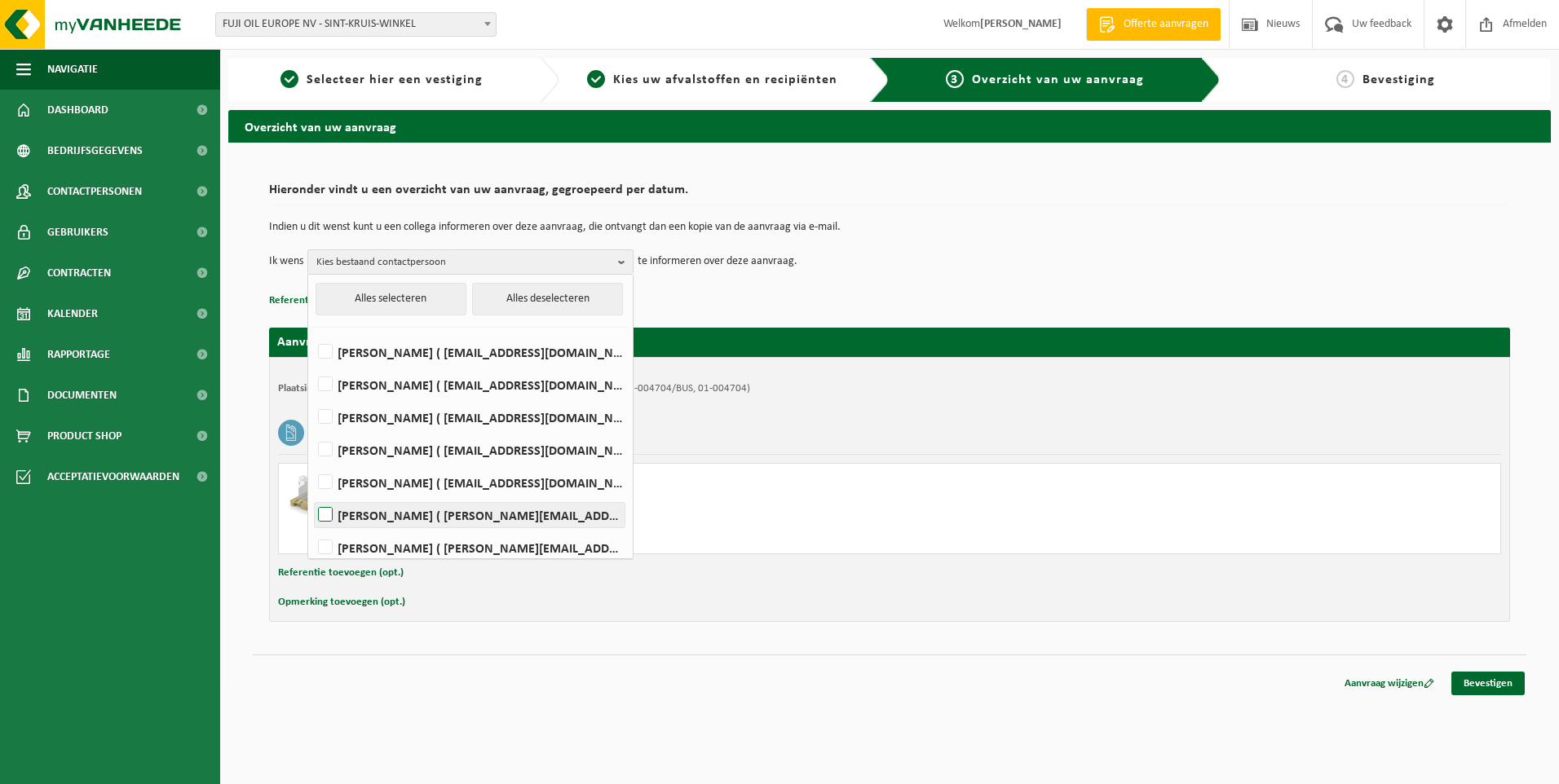
click at [331, 517] on label "[PERSON_NAME] ( [PERSON_NAME][EMAIL_ADDRESS][DOMAIN_NAME] )" at bounding box center [469, 515] width 310 height 25
click at [312, 495] on input "[PERSON_NAME] ( [PERSON_NAME][EMAIL_ADDRESS][DOMAIN_NAME] )" at bounding box center [311, 494] width 1 height 1
checkbox input "true"
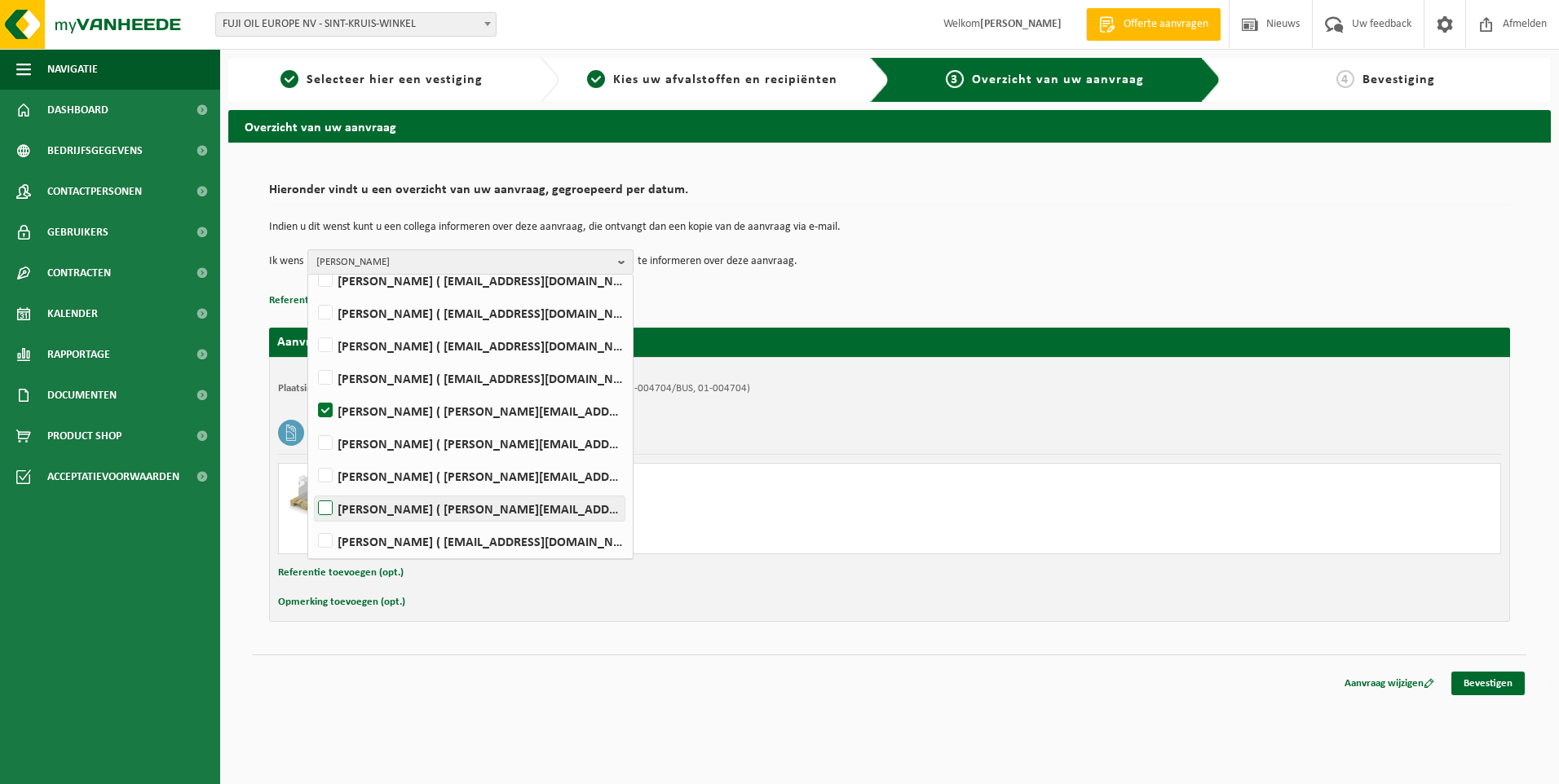
scroll to position [107, 0]
click at [326, 504] on label "Nick Vandenbulcke ( nick.vandenbulcke@fujioileurope.com )" at bounding box center [469, 506] width 310 height 25
click at [312, 486] on input "Nick Vandenbulcke ( nick.vandenbulcke@fujioileurope.com )" at bounding box center [311, 485] width 1 height 1
checkbox input "true"
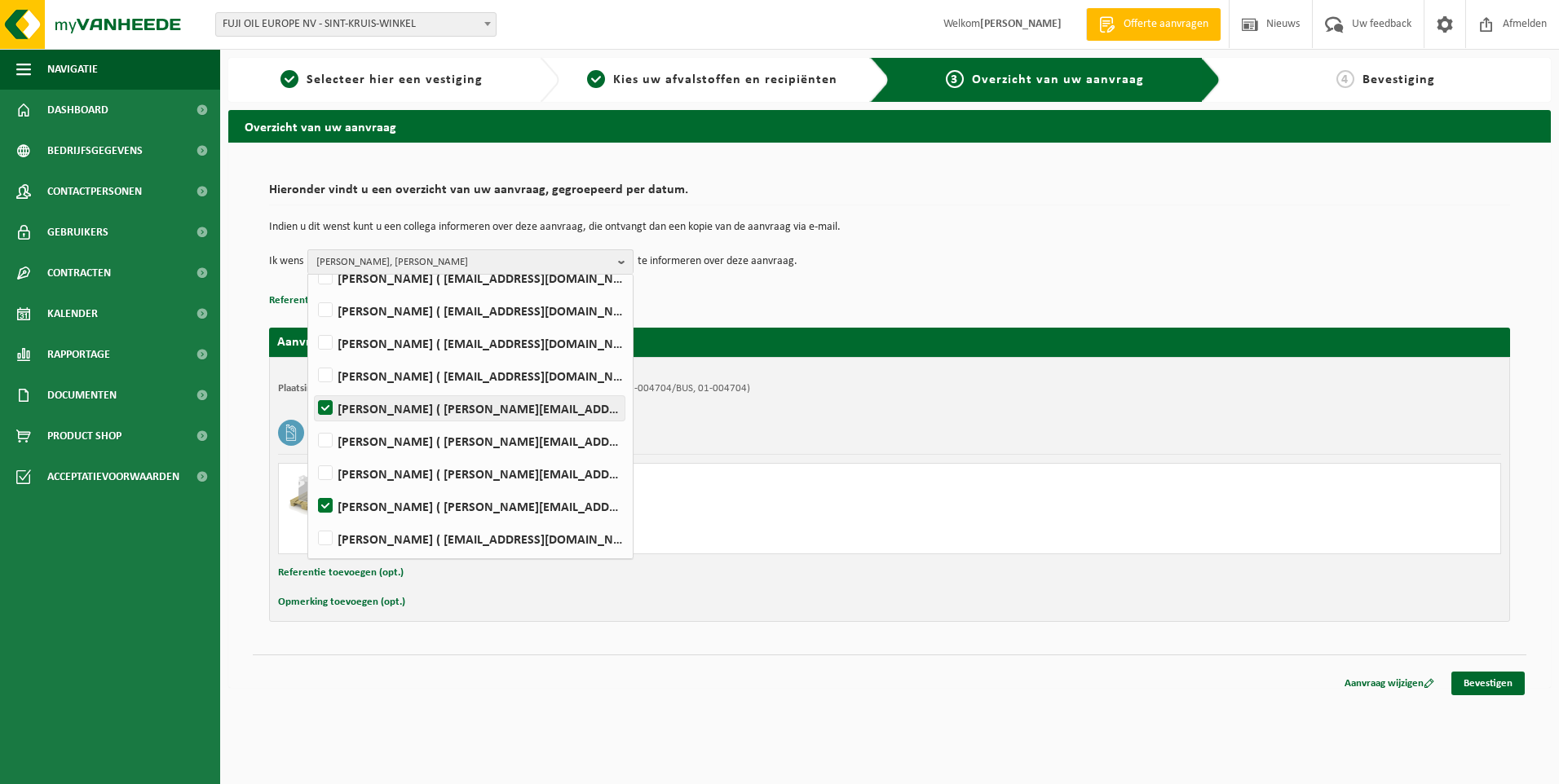
drag, startPoint x: 329, startPoint y: 375, endPoint x: 396, endPoint y: 399, distance: 71.2
click at [331, 375] on label "Romaric Jodts ( romaric.jodts@fujioileurope.com )" at bounding box center [469, 376] width 310 height 25
click at [312, 356] on input "Romaric Jodts ( romaric.jodts@fujioileurope.com )" at bounding box center [311, 355] width 1 height 1
checkbox input "true"
click at [1501, 685] on link "Bevestigen" at bounding box center [1489, 684] width 73 height 24
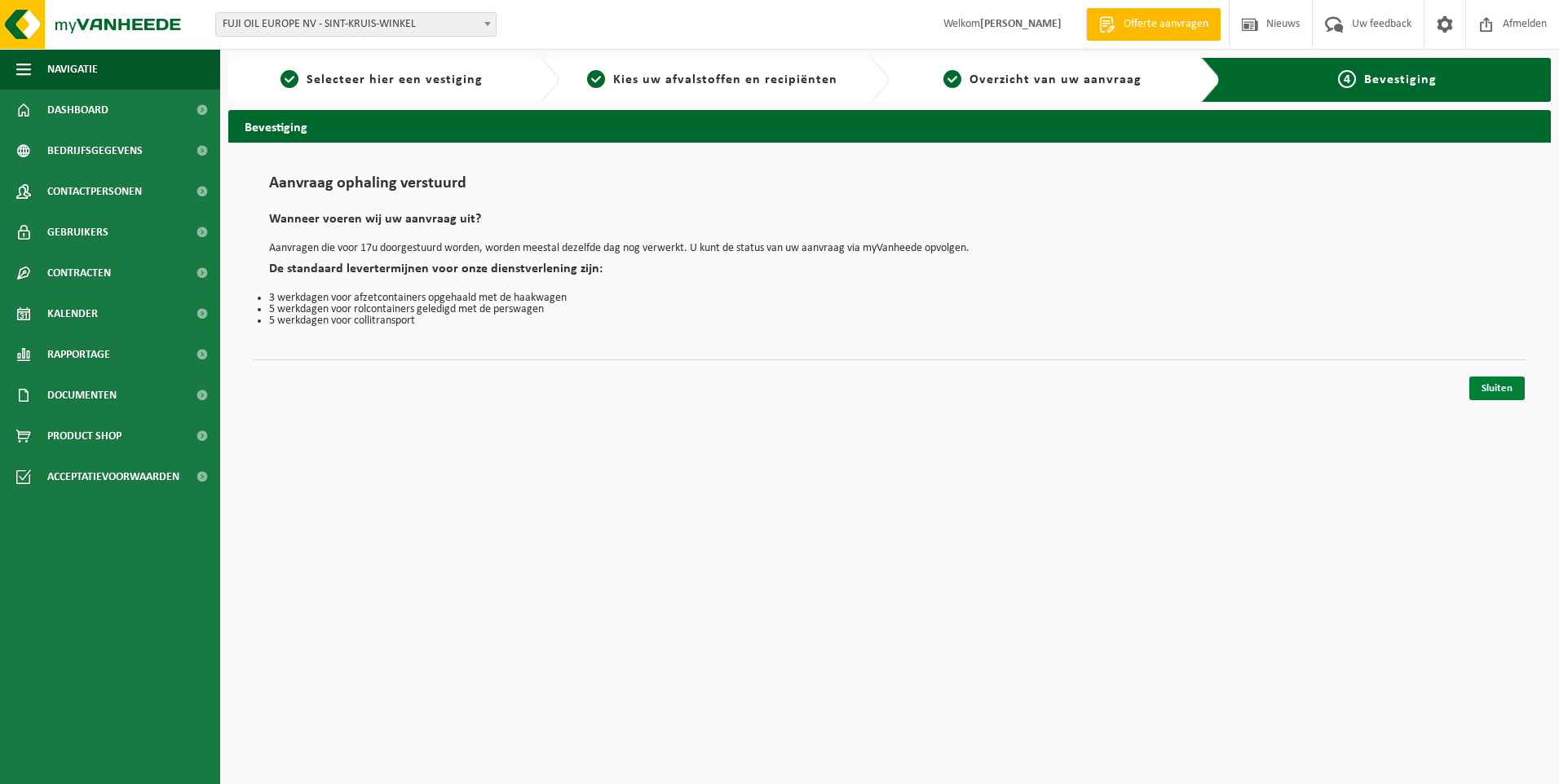
click at [1498, 391] on link "Sluiten" at bounding box center [1497, 389] width 55 height 24
